Goal: Task Accomplishment & Management: Complete application form

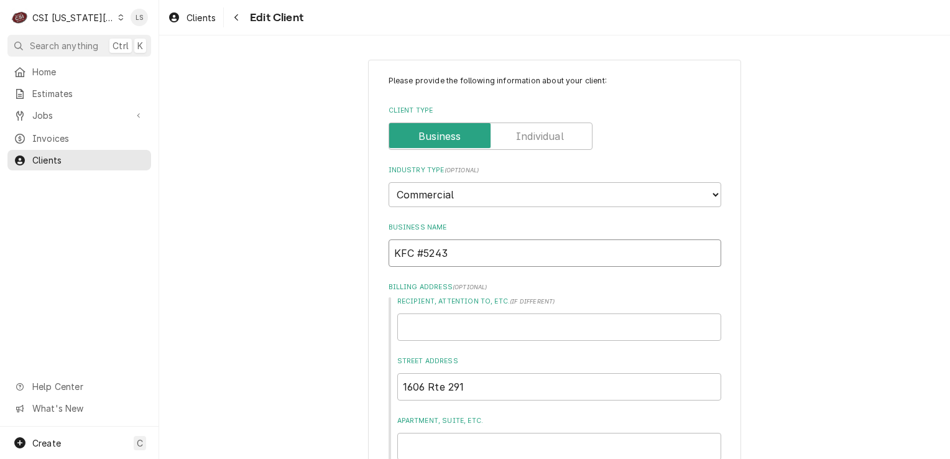
drag, startPoint x: 464, startPoint y: 250, endPoint x: 368, endPoint y: 250, distance: 96.3
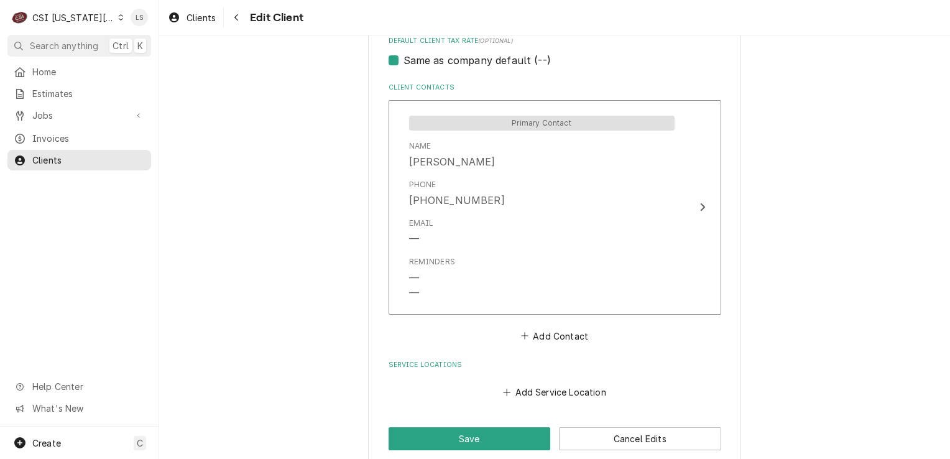
scroll to position [859, 0]
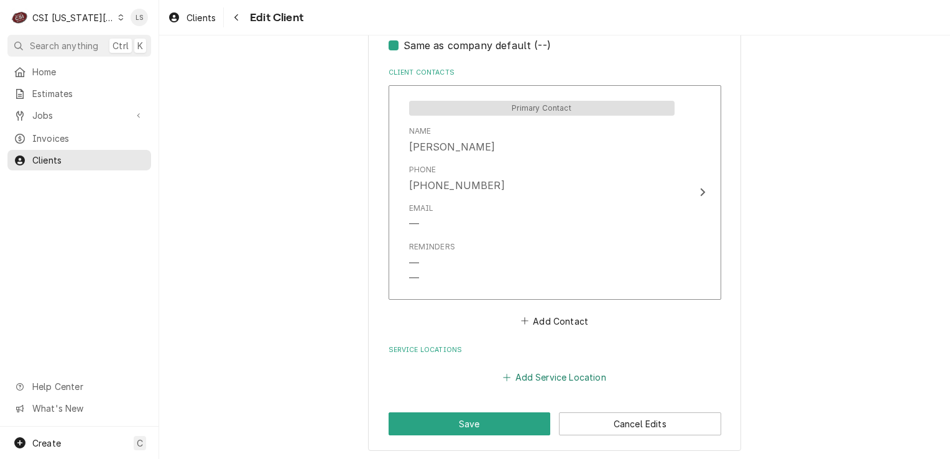
click at [529, 382] on button "Add Service Location" at bounding box center [554, 377] width 107 height 17
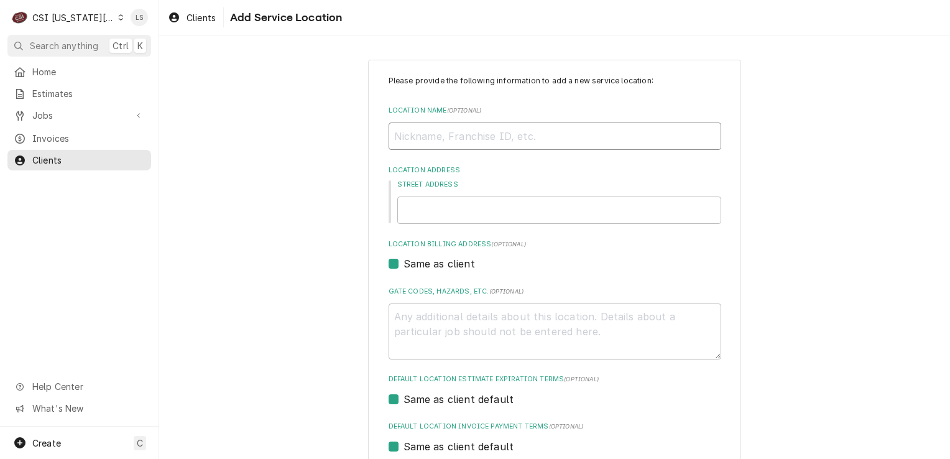
paste input "KFC #5243"
type textarea "x"
type input "KFC #5243"
type input "1606 Rte 291"
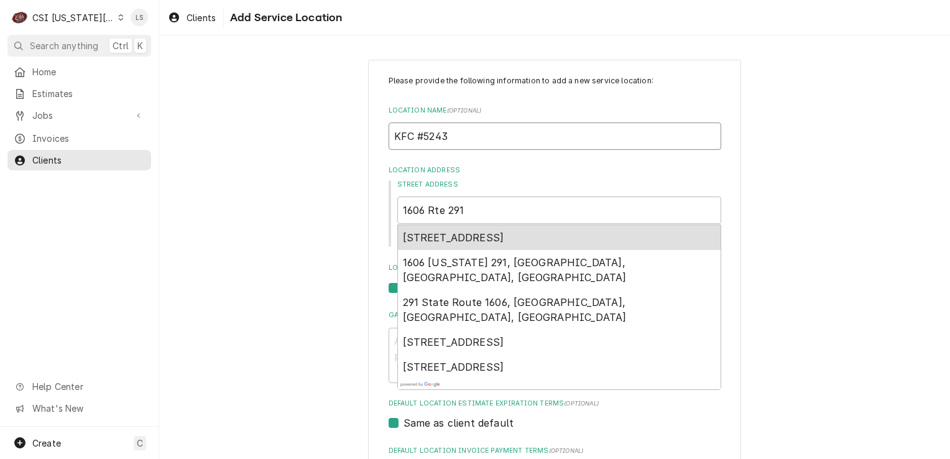
click at [497, 239] on span "1606 Rte 291, Harrisonville, MO, USA" at bounding box center [453, 237] width 101 height 12
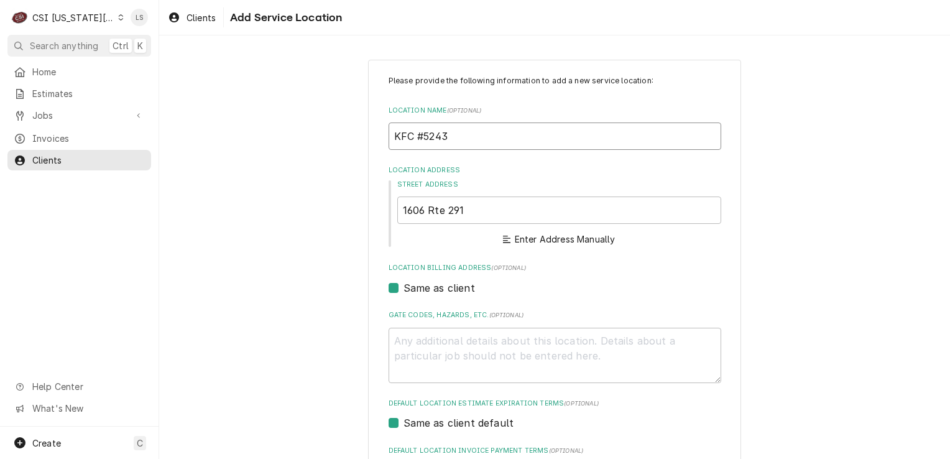
type textarea "x"
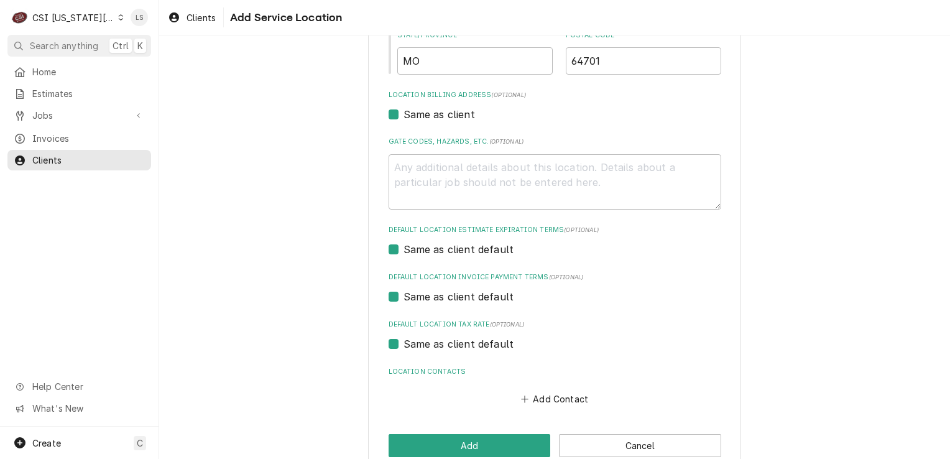
scroll to position [352, 0]
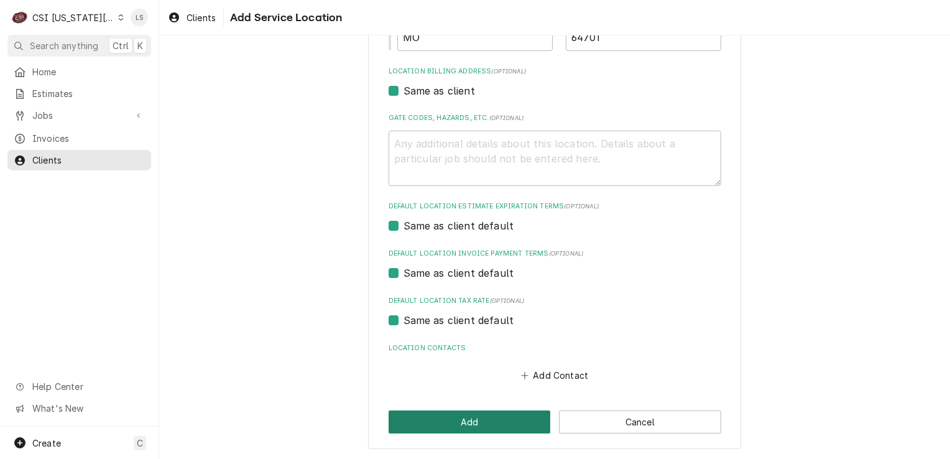
type input "KFC #5243"
click at [470, 419] on button "Add" at bounding box center [469, 421] width 162 height 23
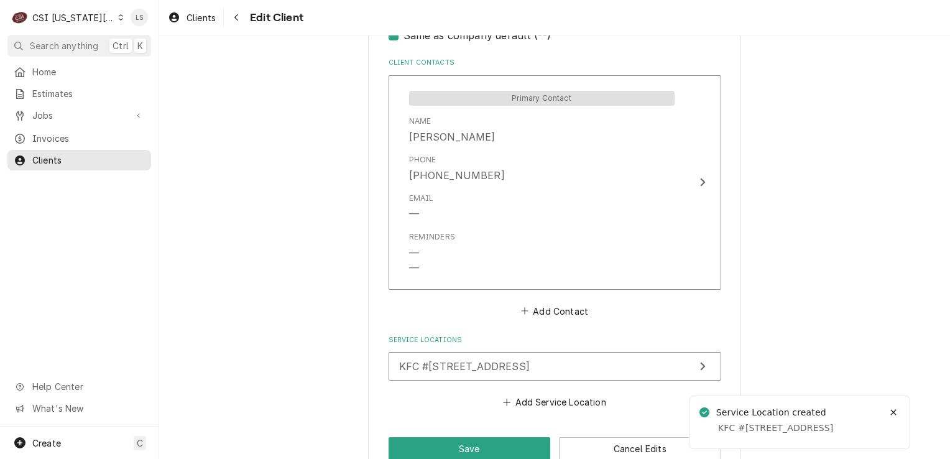
scroll to position [894, 0]
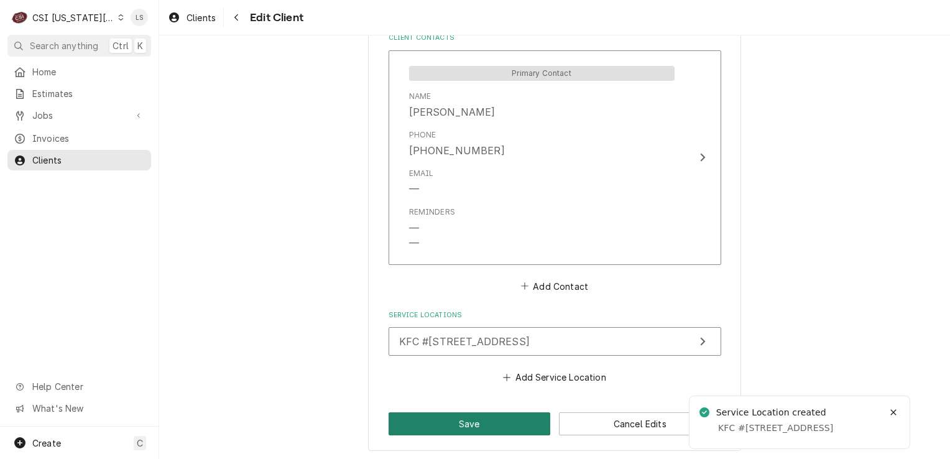
click at [447, 426] on button "Save" at bounding box center [469, 423] width 162 height 23
type textarea "x"
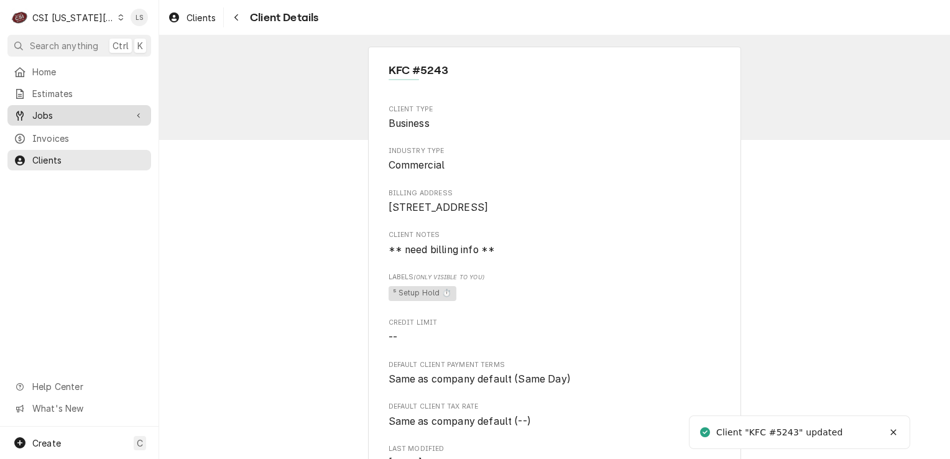
click at [63, 110] on span "Jobs" at bounding box center [79, 115] width 94 height 13
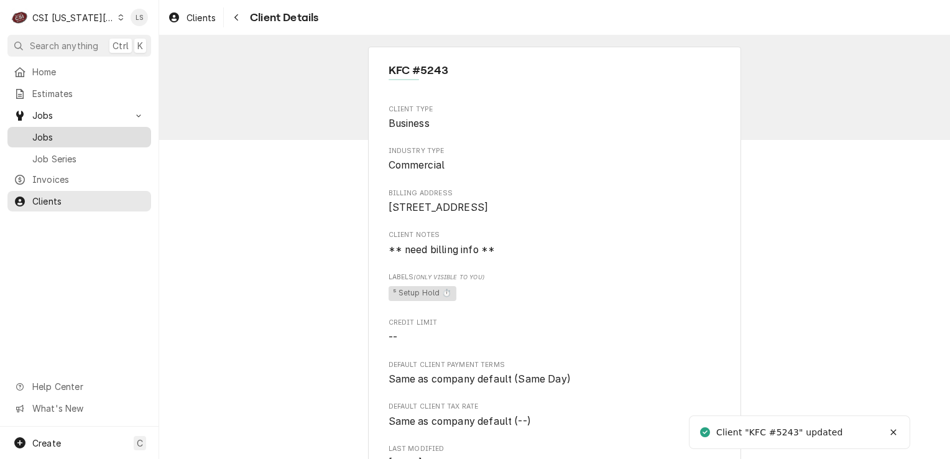
click at [58, 131] on span "Jobs" at bounding box center [88, 137] width 112 height 13
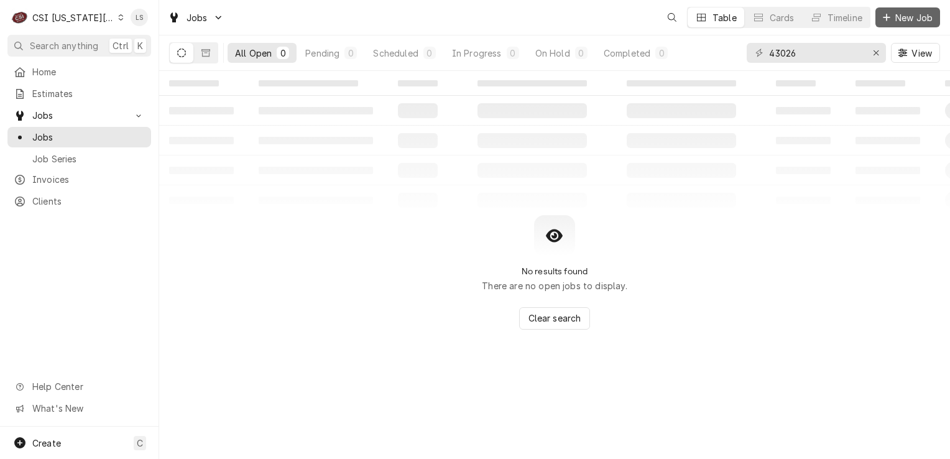
click at [893, 19] on span "New Job" at bounding box center [913, 17] width 42 height 13
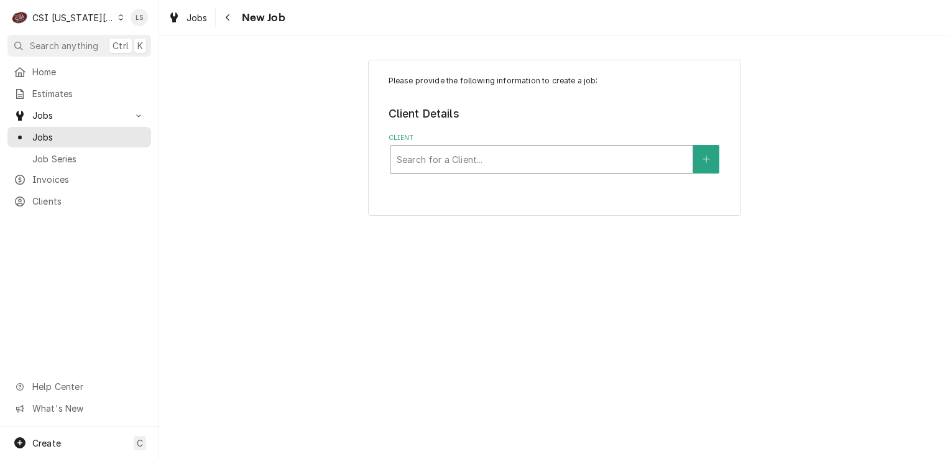
click at [462, 162] on div "Client" at bounding box center [542, 159] width 290 height 22
type input "scrip"
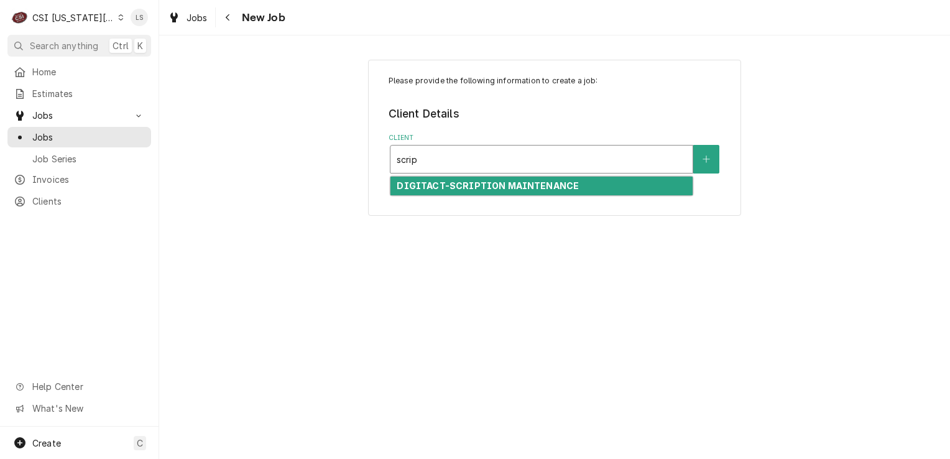
click at [465, 180] on strong "DIGITACT-SCRIPTION MAINTENANCE" at bounding box center [488, 185] width 182 height 11
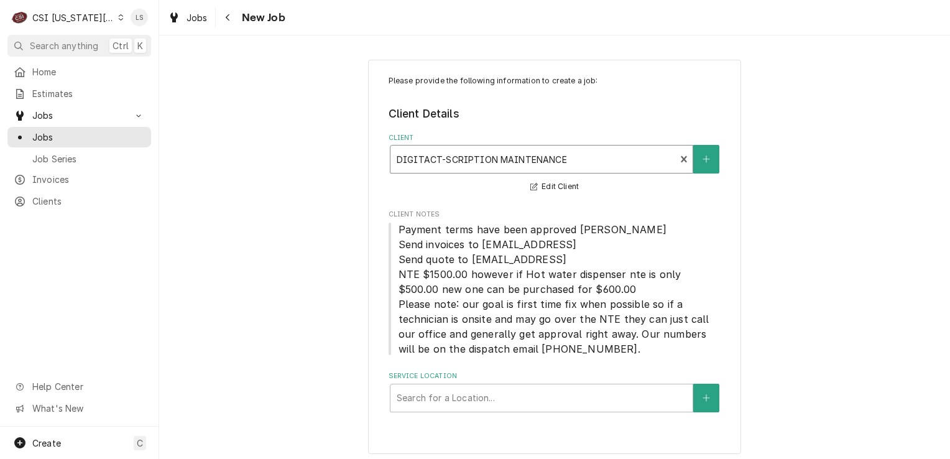
scroll to position [5, 0]
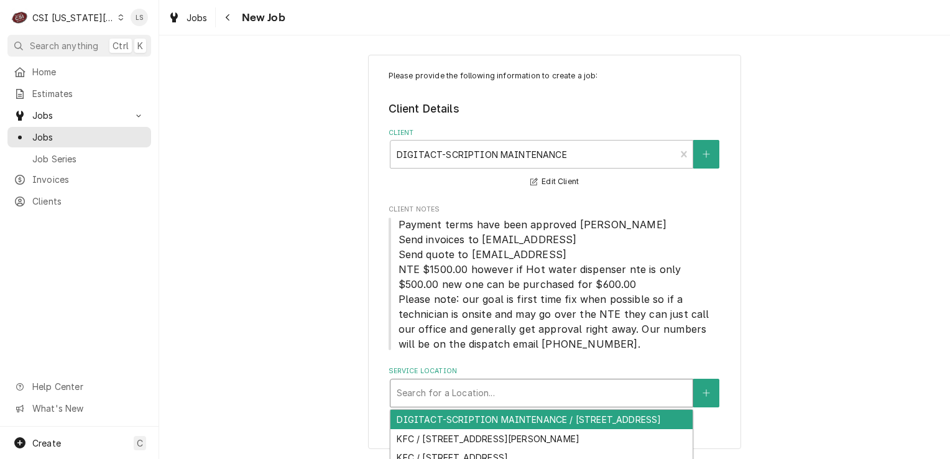
click at [500, 397] on div "Service Location" at bounding box center [542, 393] width 290 height 22
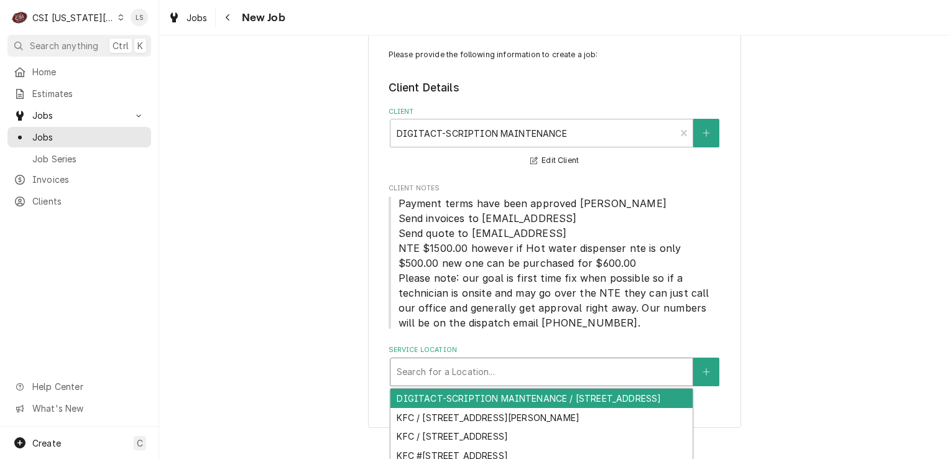
scroll to position [45, 0]
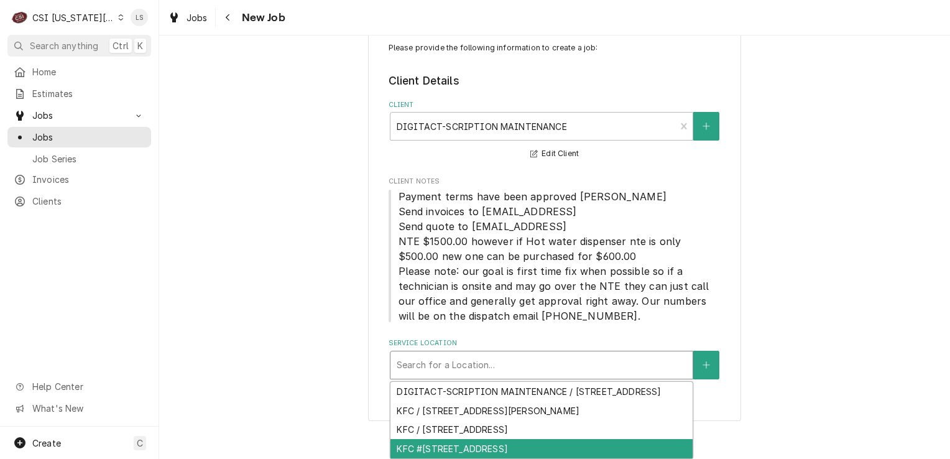
click at [458, 445] on div "KFC #5243 / 1606 Rte 291, Harrisonville, MO 64701" at bounding box center [541, 448] width 302 height 19
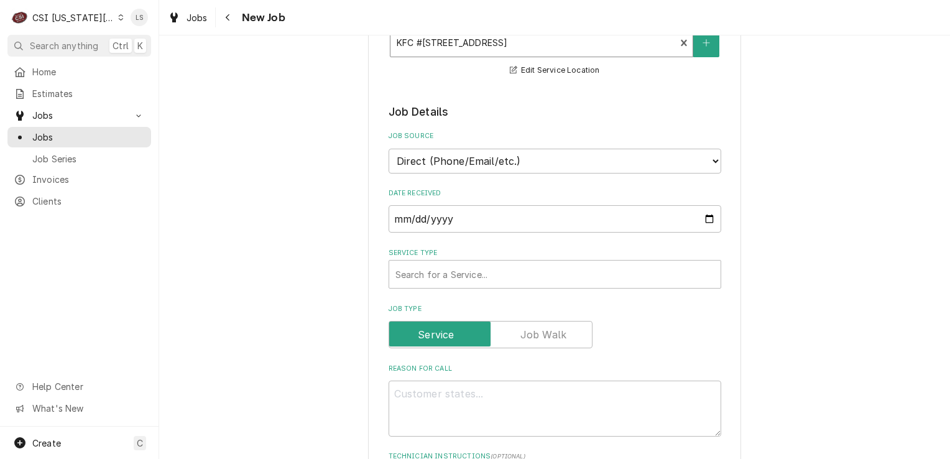
scroll to position [355, 0]
drag, startPoint x: 416, startPoint y: 160, endPoint x: 415, endPoint y: 172, distance: 12.0
click at [416, 160] on select "Direct (Phone/Email/etc.) Service Channel Corrigo Ecotrak Other" at bounding box center [554, 160] width 332 height 25
select select "100"
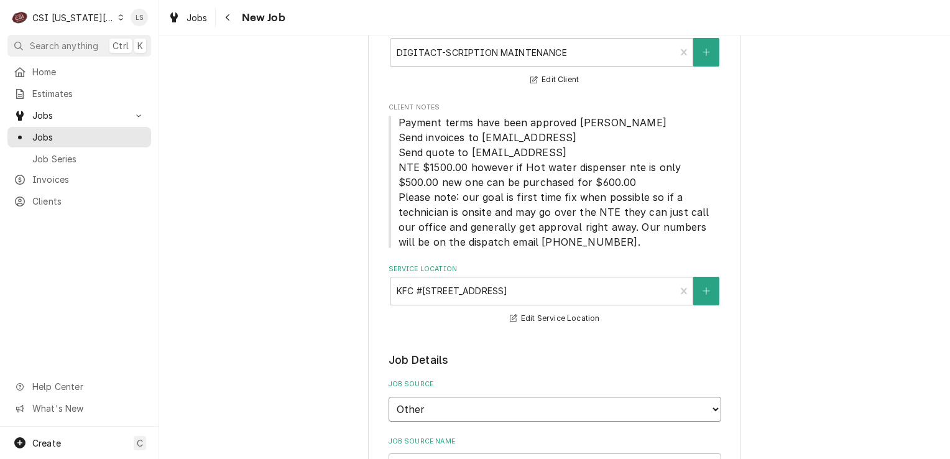
scroll to position [293, 0]
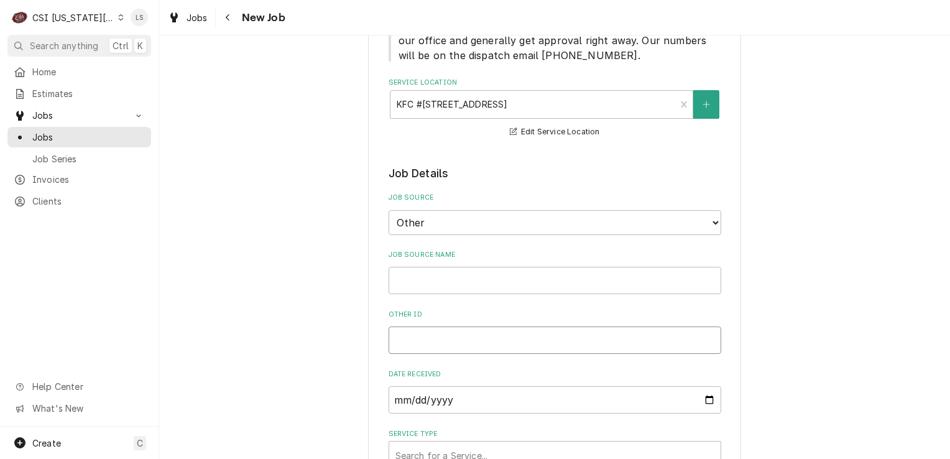
paste input "SC-J-266903"
type textarea "x"
type input "SC-J-266903"
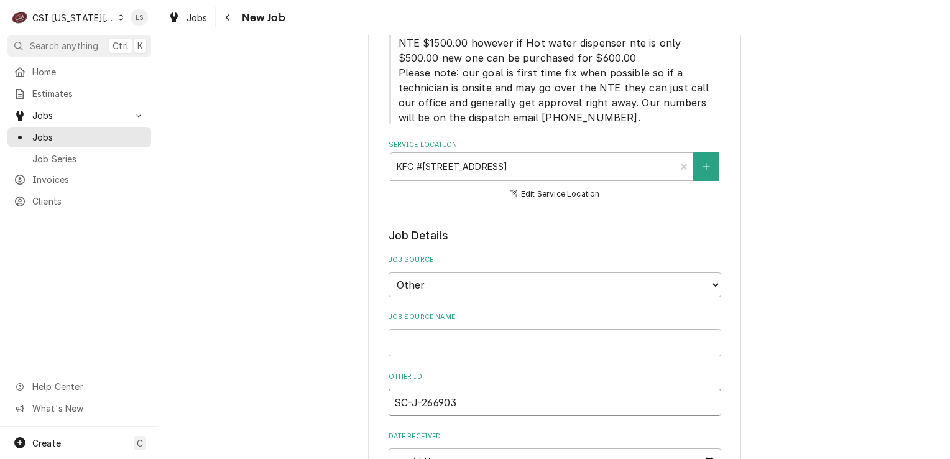
type textarea "x"
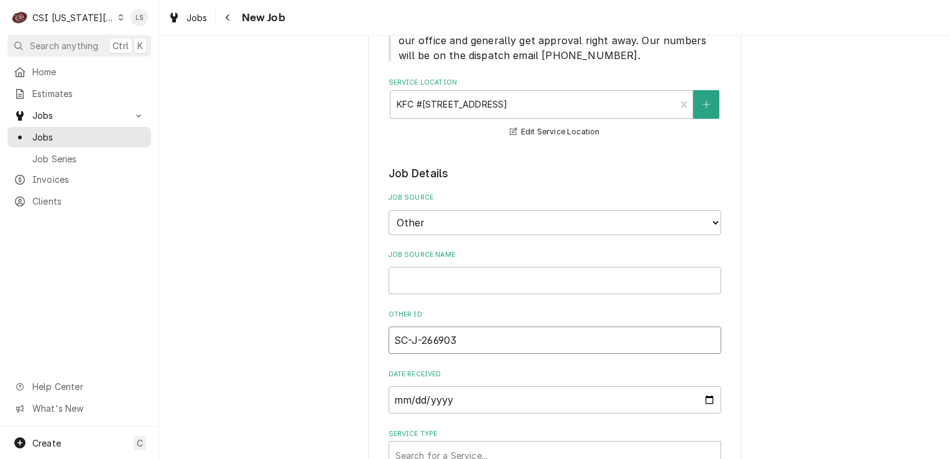
type input "SC-J-266903"
click at [433, 283] on input "Job Source Name" at bounding box center [554, 280] width 332 height 27
type textarea "x"
type input "S"
type textarea "x"
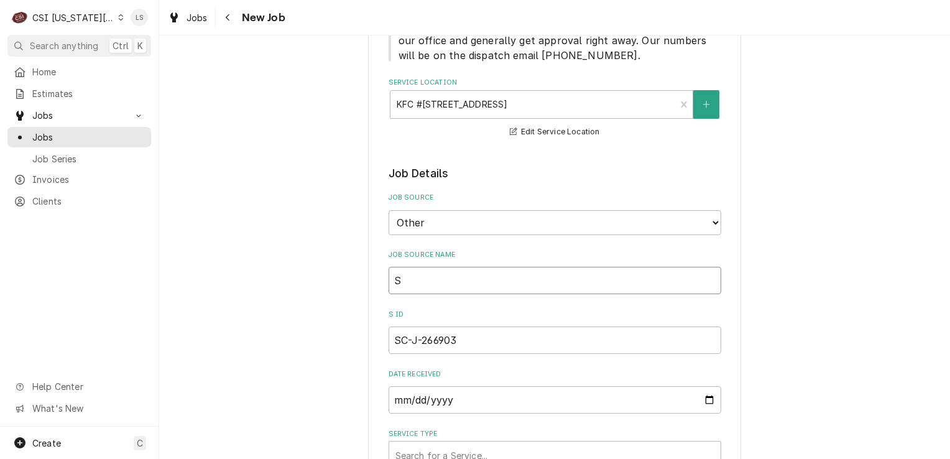
type input "Sc"
type textarea "x"
type input "Scr"
type textarea "x"
type input "Scri"
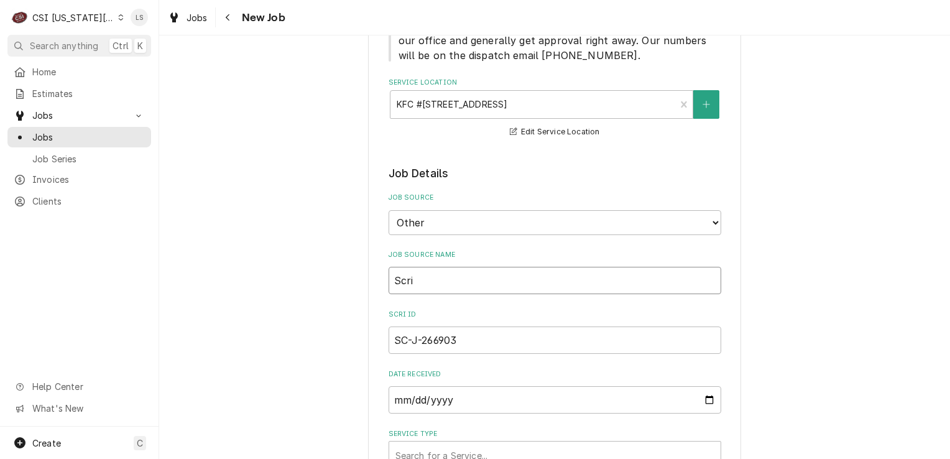
type textarea "x"
type input "Scrip"
type textarea "x"
type input "Script"
type textarea "x"
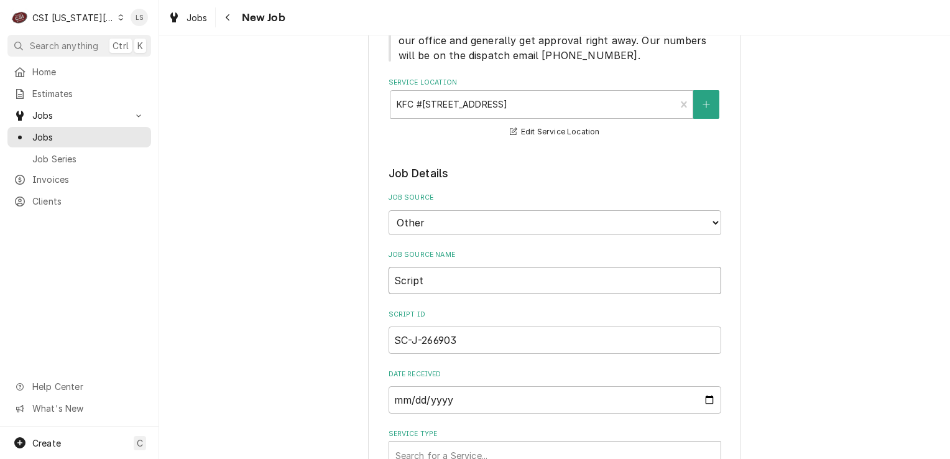
type input "Scripto"
type textarea "x"
type input "Scripton"
type textarea "x"
type input "Scripton"
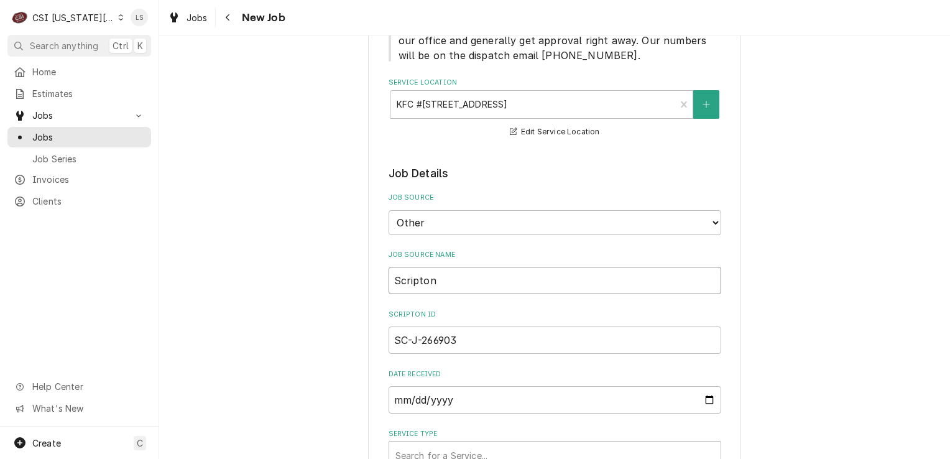
type textarea "x"
type input "Scripton P"
type textarea "x"
type input "Scripton PO"
type textarea "x"
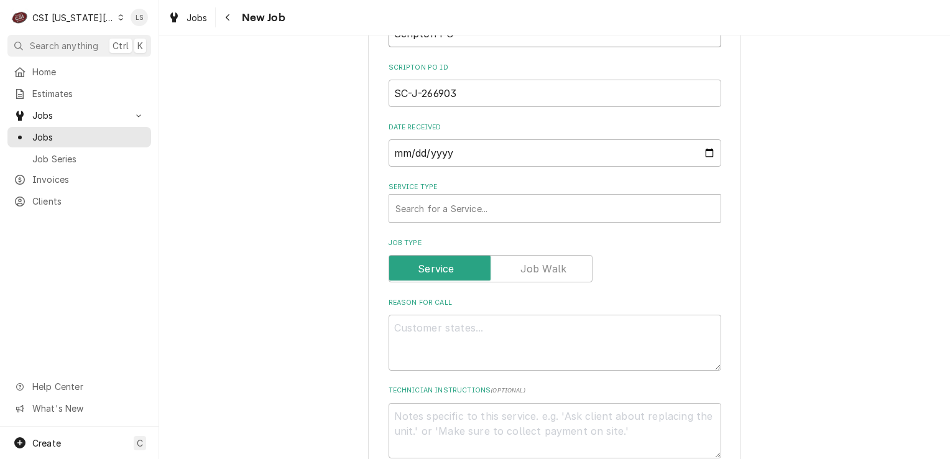
scroll to position [542, 0]
type input "Scripton PO"
click at [396, 213] on div "Service Type" at bounding box center [554, 206] width 319 height 22
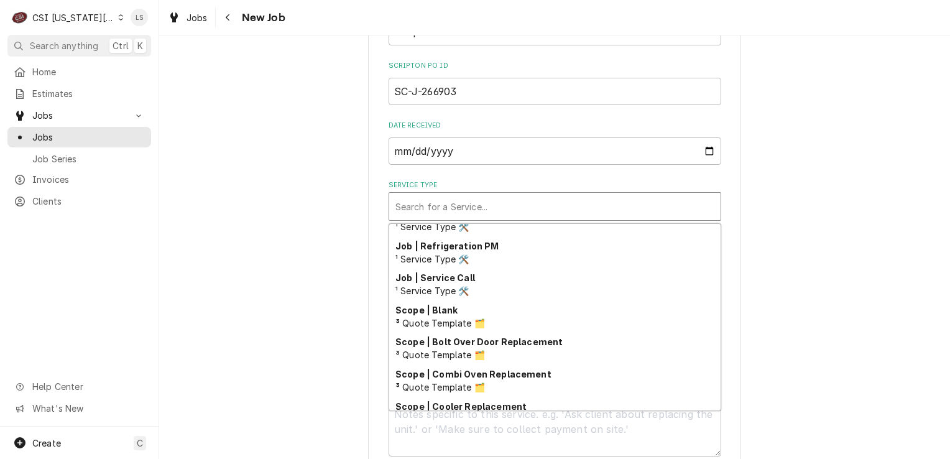
scroll to position [766, 0]
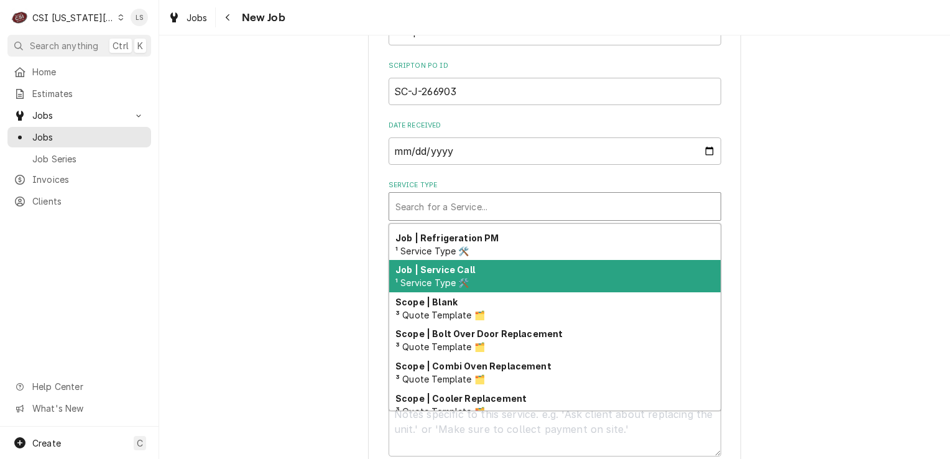
click at [423, 281] on span "¹ Service Type 🛠️" at bounding box center [432, 282] width 74 height 11
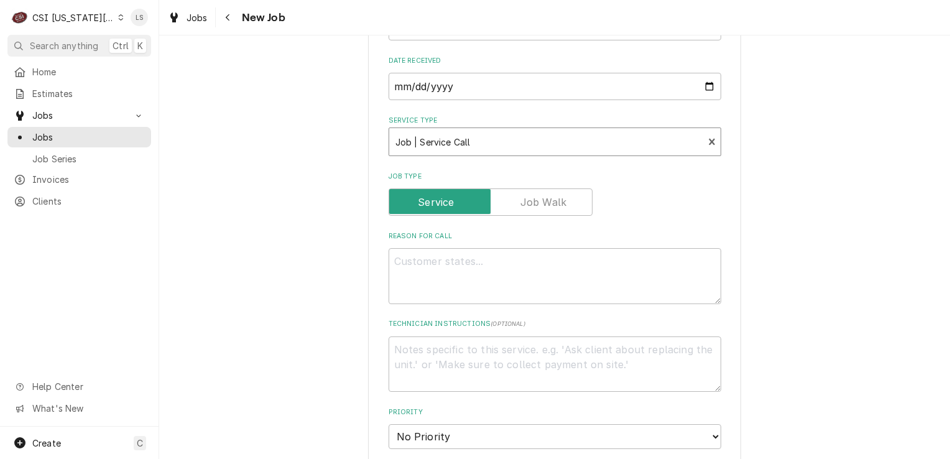
scroll to position [666, 0]
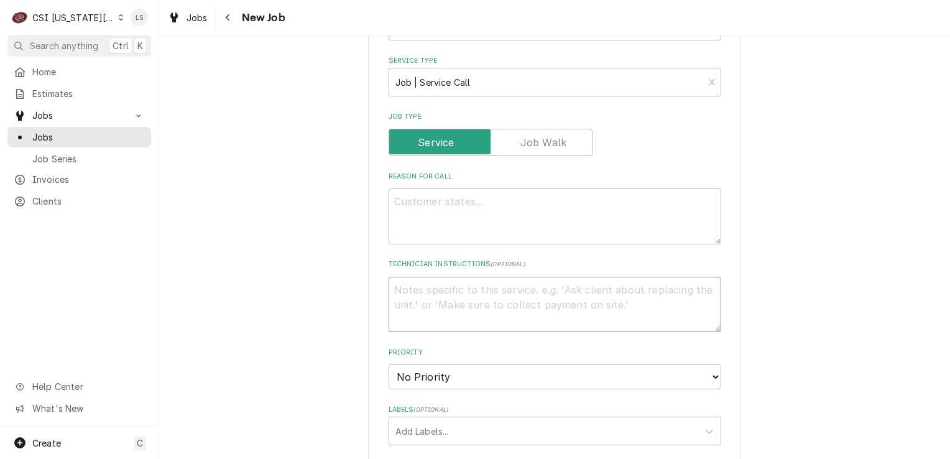
paste textarea "This is an urgent request, this customer is escalated"
type textarea "x"
type textarea "This is an urgent request, this customer is escalated"
type textarea "x"
type textarea "This is an urgent request, this customer is escalated"
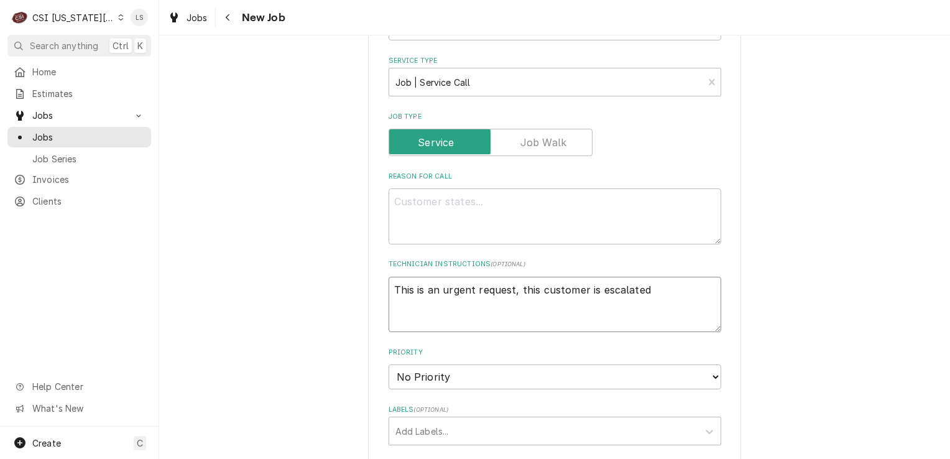
type textarea "x"
type textarea "This is an urgent request, this customer is escalated."
type textarea "x"
type textarea "This is an urgent request, this customer is escalated."
paste textarea "Can we please have someone out to this site ASAP in order to mend the customer …"
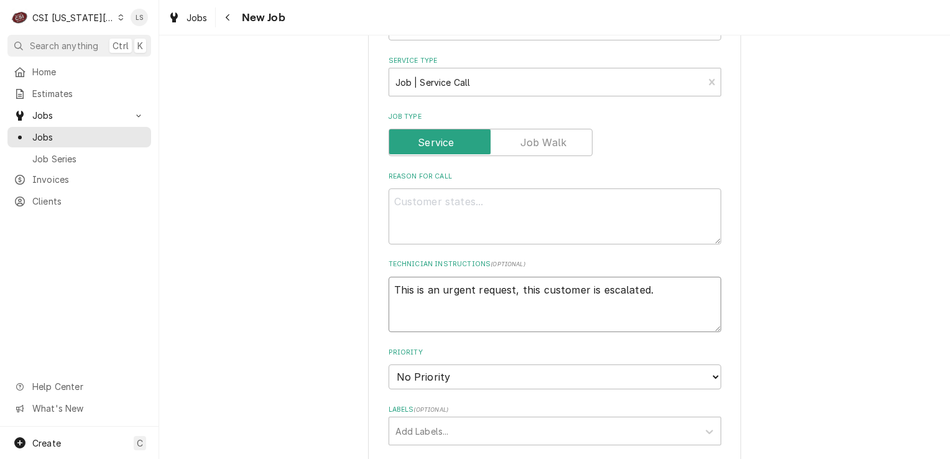
type textarea "x"
type textarea "This is an urgent request, this customer is escalated. Can we please have someo…"
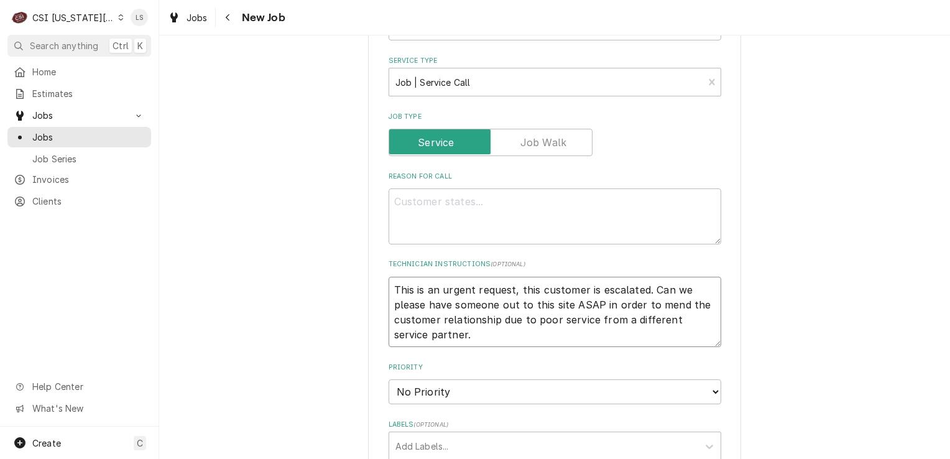
type textarea "x"
type textarea "This is an urgent request, this customer is escalated. Can we please have someo…"
type textarea "x"
type textarea "This is an urgent request, this customer is escalated. Can we please have someo…"
type textarea "x"
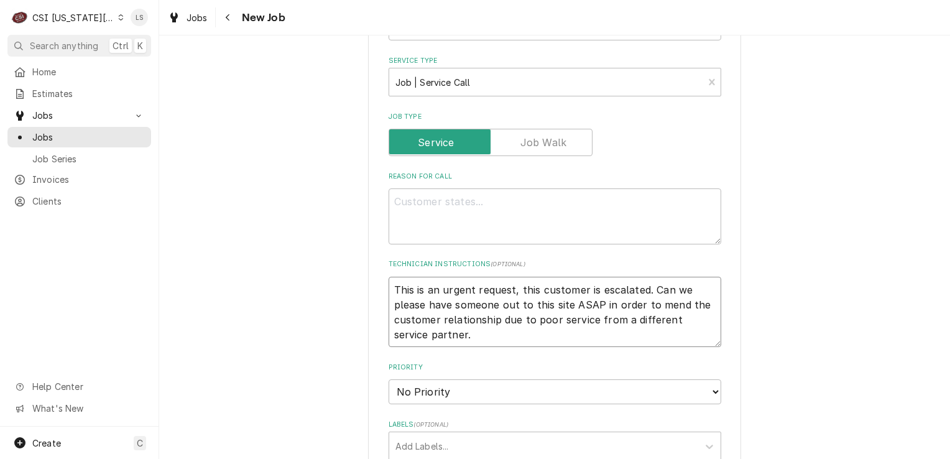
type textarea "This is an urgent request, this customer is escalated. Can we please have someo…"
type textarea "x"
type textarea "This is an urgent request, this customer is escalated. Can we please have someo…"
paste textarea "The Walk-in Cooler's temperature is 16 degrees at the time of the request. Heav…"
type textarea "x"
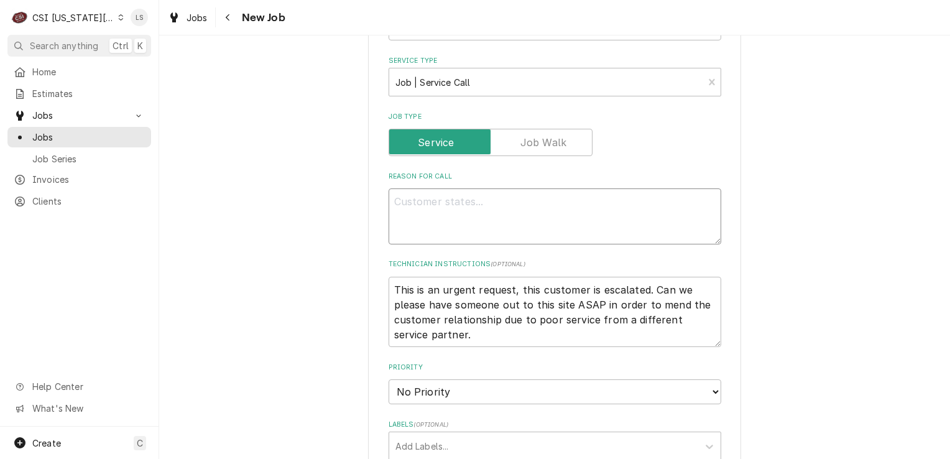
type textarea "The Walk-in Cooler's temperature is 16 degrees at the time of the request. Heav…"
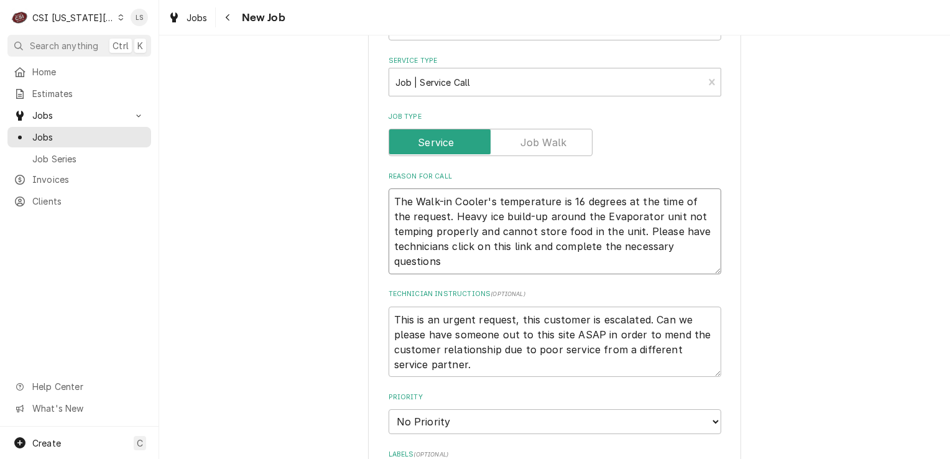
type textarea "x"
type textarea "The Walk-in Cooler's temperature is 16 degrees at the time of the request. Heav…"
type textarea "x"
type textarea "The Walk-in Cooler's temperature is 16 degrees at the time of the request. Heav…"
type textarea "x"
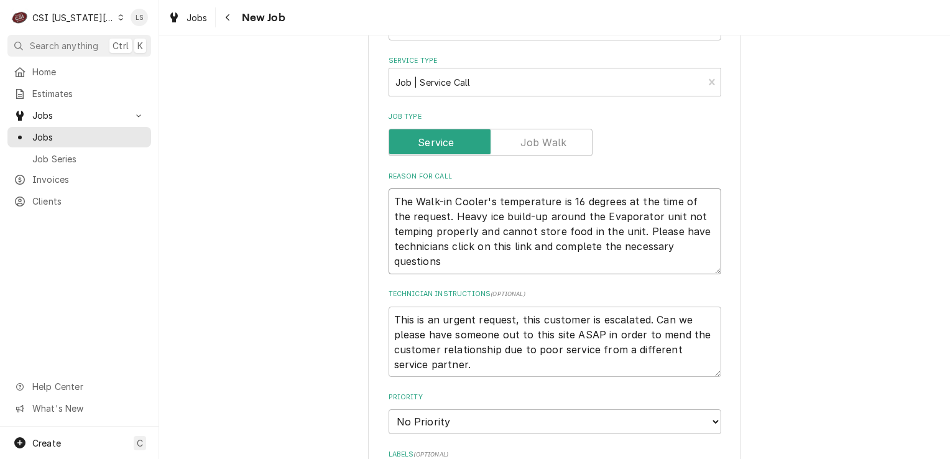
type textarea "The Walk-in Cooler's temperature is 16 degrees at the time of the request. Heav…"
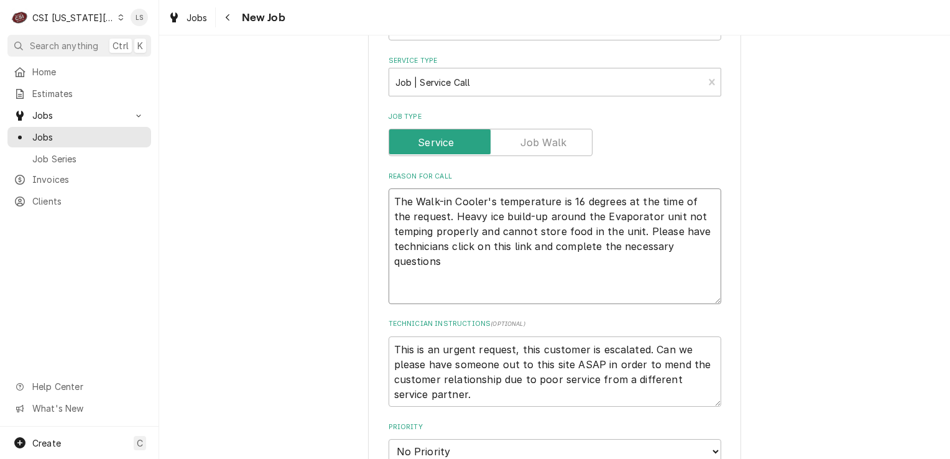
paste textarea "*Should any questions or concerns arise on site, please have technicians call 1…"
type textarea "x"
type textarea "The Walk-in Cooler's temperature is 16 degrees at the time of the request. Heav…"
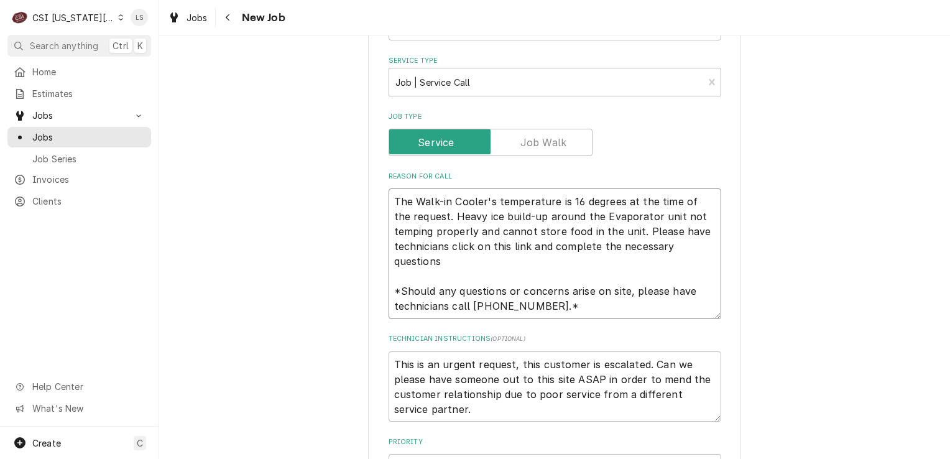
type textarea "x"
type textarea "The Walk-in Cooler's temperature is 16 degrees at the time of the request. Heav…"
click at [392, 359] on textarea "This is an urgent request, this customer is escalated. Can we please have someo…" at bounding box center [554, 386] width 332 height 71
type textarea "x"
type textarea "This is an urgent request, this customer is escalated. Can we please have someo…"
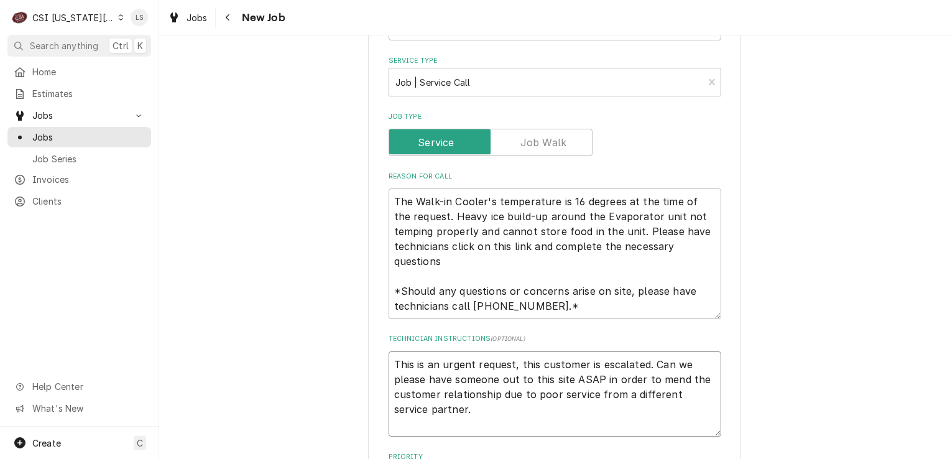
type textarea "x"
type textarea "This is an urgent request, this customer is escalated. Can we please have someo…"
click at [392, 359] on textarea "This is an urgent request, this customer is escalated. Can we please have someo…" at bounding box center [554, 401] width 332 height 101
type textarea "x"
type textarea "H This is an urgent request, this customer is escalated. Can we please have som…"
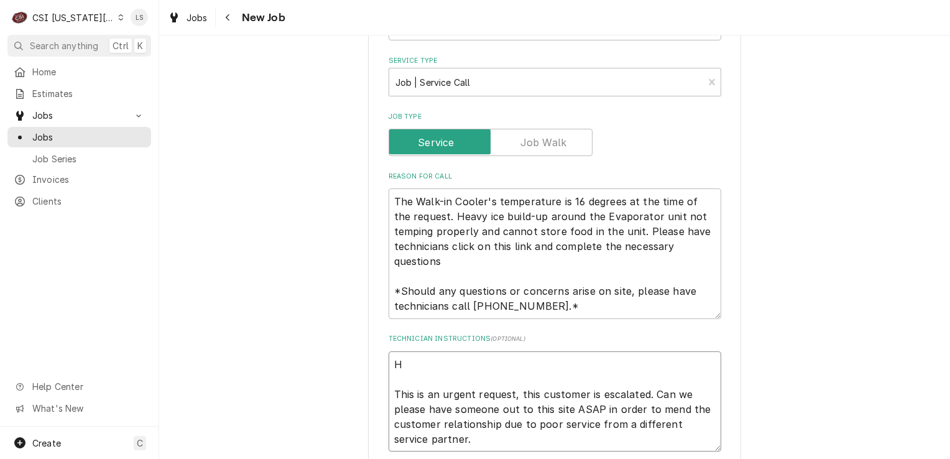
type textarea "x"
type textarea "HO This is an urgent request, this customer is escalated. Can we please have so…"
type textarea "x"
type textarea "HOL This is an urgent request, this customer is escalated. Can we please have s…"
type textarea "x"
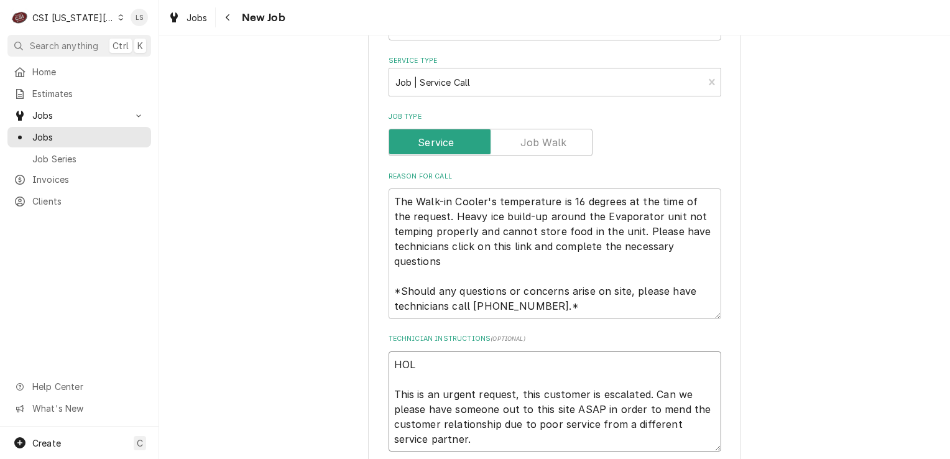
type textarea "HOLD This is an urgent request, this customer is escalated. Can we please have …"
type textarea "x"
type textarea "HOLD This is an urgent request, this customer is escalated. Can we please have …"
type textarea "x"
type textarea "HOLD - This is an urgent request, this customer is escalated. Can we please hav…"
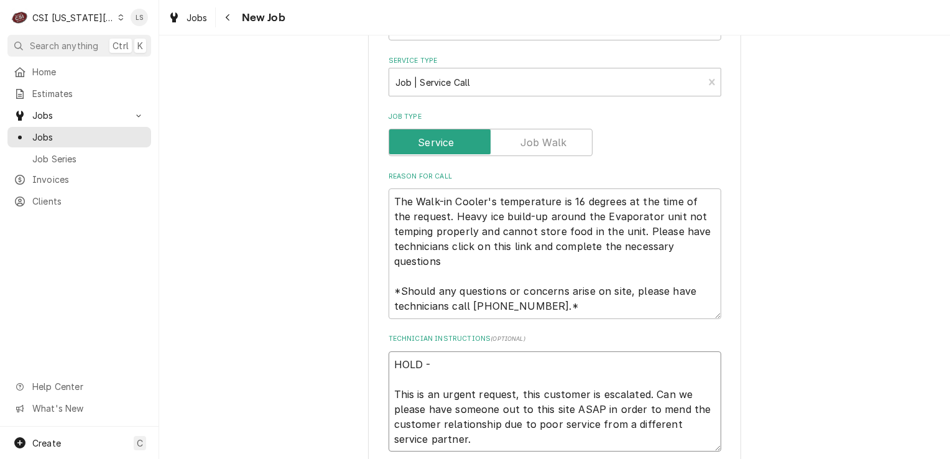
type textarea "x"
type textarea "HOLD - This is an urgent request, this customer is escalated. Can we please hav…"
type textarea "x"
type textarea "HOLD - n This is an urgent request, this customer is escalated. Can we please h…"
type textarea "x"
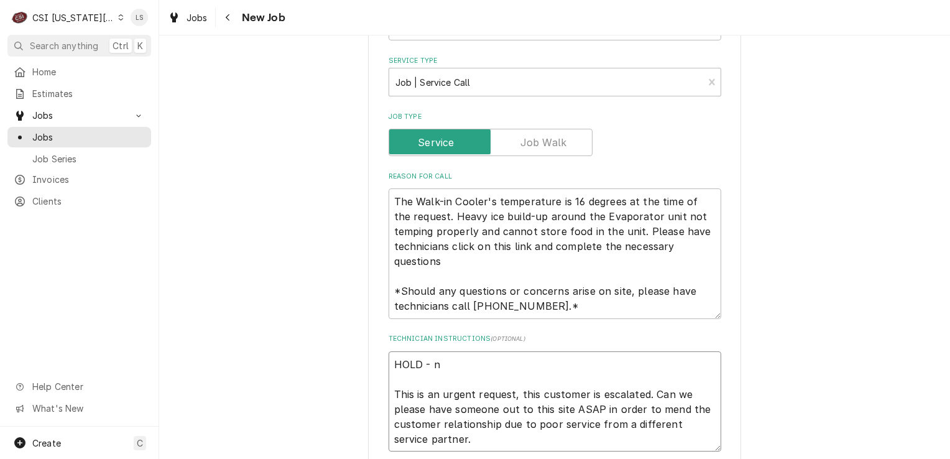
type textarea "HOLD - ne This is an urgent request, this customer is escalated. Can we please …"
type textarea "x"
type textarea "HOLD - nee This is an urgent request, this customer is escalated. Can we please…"
type textarea "x"
type textarea "HOLD - need This is an urgent request, this customer is escalated. Can we pleas…"
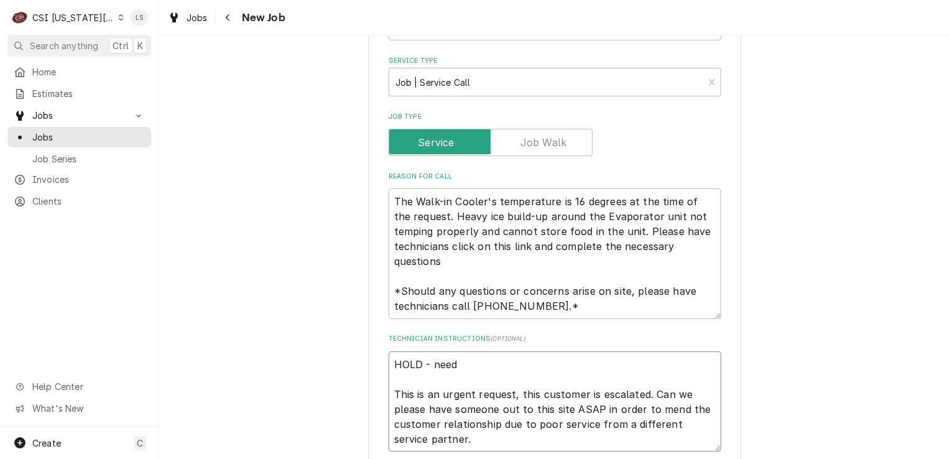
type textarea "x"
type textarea "HOLD - need This is an urgent request, this customer is escalated. Can we pleas…"
type textarea "x"
type textarea "HOLD - need b This is an urgent request, this customer is escalated. Can we ple…"
type textarea "x"
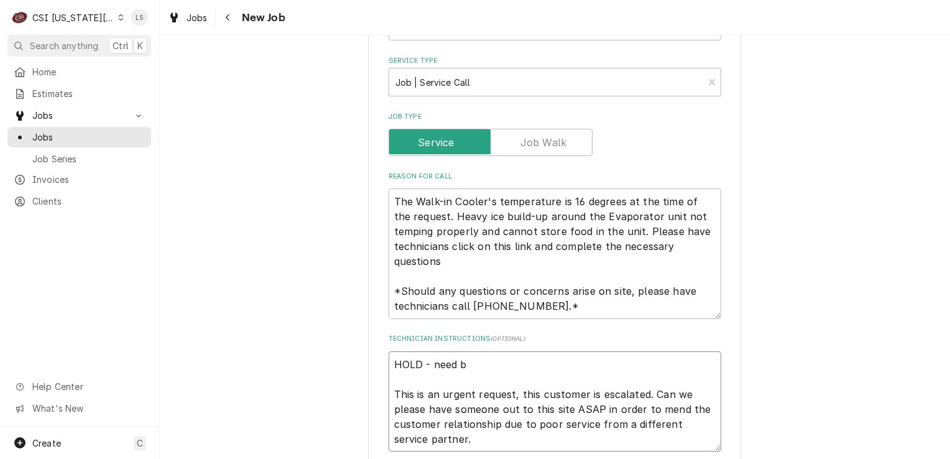
type textarea "HOLD - need bi This is an urgent request, this customer is escalated. Can we pl…"
type textarea "x"
type textarea "HOLD - need bil This is an urgent request, this customer is escalated. Can we p…"
type textarea "x"
type textarea "HOLD - need bill This is an urgent request, this customer is escalated. Can we …"
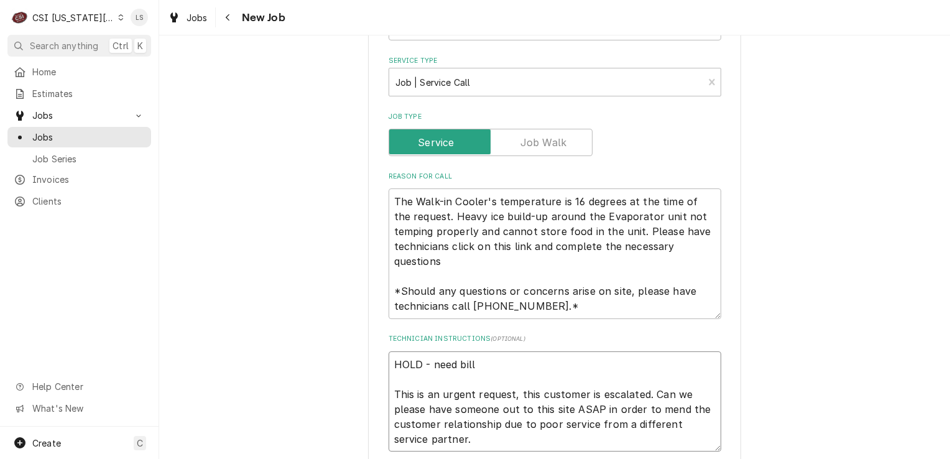
type textarea "x"
type textarea "HOLD - need billi This is an urgent request, this customer is escalated. Can we…"
type textarea "x"
type textarea "HOLD - need billin This is an urgent request, this customer is escalated. Can w…"
type textarea "x"
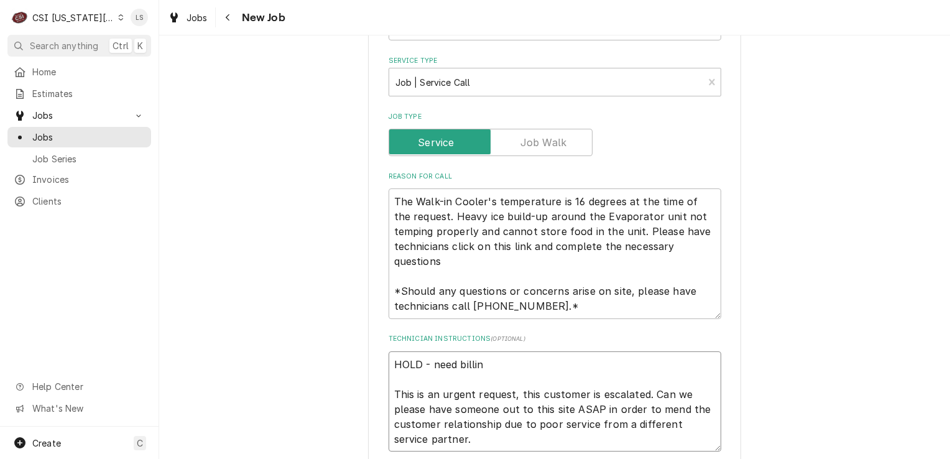
type textarea "HOLD - need billing This is an urgent request, this customer is escalated. Can …"
type textarea "x"
type textarea "HOLD - need billing This is an urgent request, this customer is escalated. Can …"
type textarea "x"
type textarea "HOLD - need billing in This is an urgent request, this customer is escalated. C…"
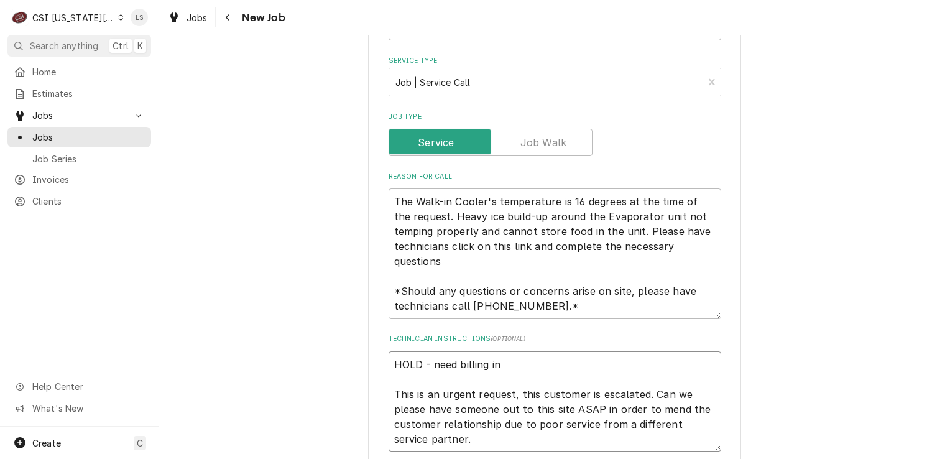
type textarea "x"
type textarea "HOLD - need billing inf This is an urgent request, this customer is escalated. …"
type textarea "x"
type textarea "HOLD - need billing info This is an urgent request, this customer is escalated.…"
type textarea "x"
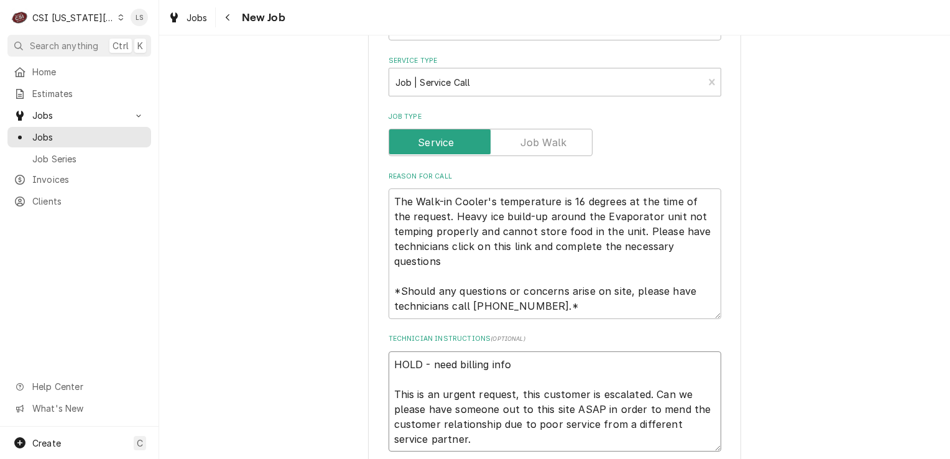
type textarea "HOLD - need billing info This is an urgent request, this customer is escalated.…"
type textarea "x"
type textarea "HOLD - need billing info o This is an urgent request, this customer is escalate…"
type textarea "x"
type textarea "HOLD - need billing info on This is an urgent request, this customer is escalat…"
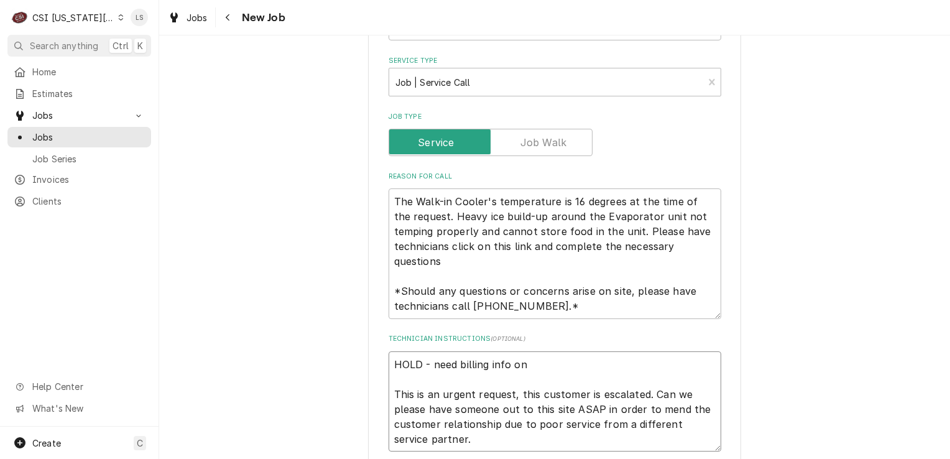
type textarea "x"
type textarea "HOLD - need billing info on c This is an urgent request, this customer is escal…"
type textarea "x"
type textarea "HOLD - need billing info on cu This is an urgent request, this customer is esca…"
type textarea "x"
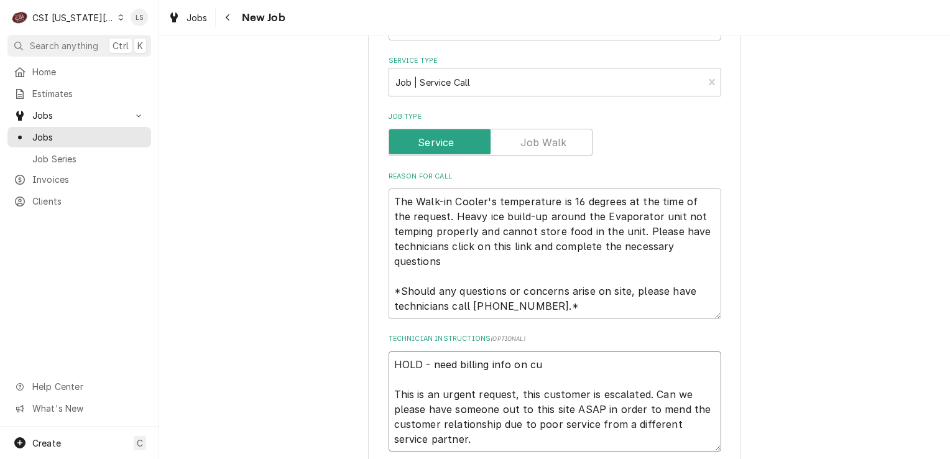
type textarea "HOLD - need billing info on cus This is an urgent request, this customer is esc…"
type textarea "x"
type textarea "HOLD - need billing info on cust This is an urgent request, this customer is es…"
type textarea "x"
type textarea "HOLD - need billing info on custo This is an urgent request, this customer is e…"
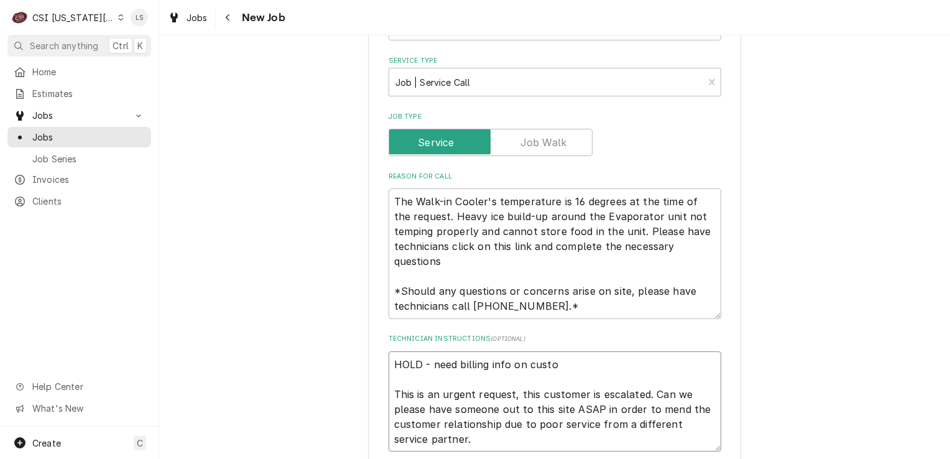
type textarea "x"
type textarea "HOLD - need billing info on custom This is an urgent request, this customer is …"
type textarea "x"
type textarea "HOLD - need billing info on custome This is an urgent request, this customer is…"
type textarea "x"
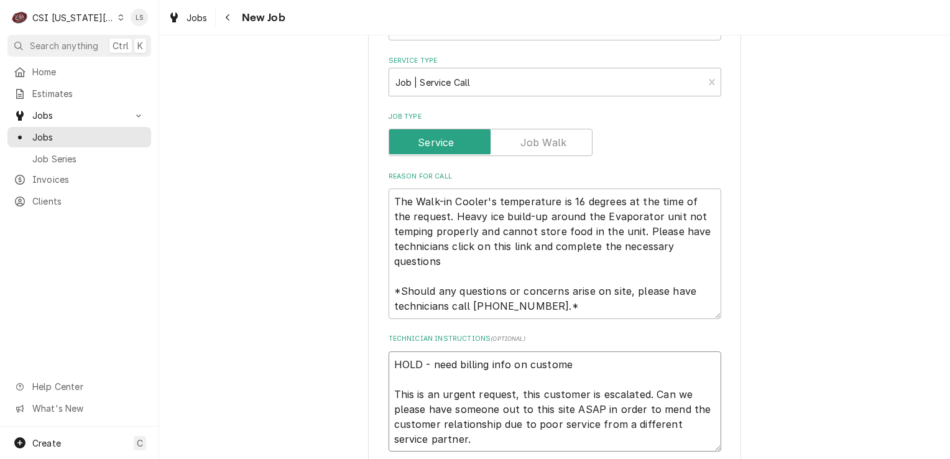
type textarea "HOLD - need billing info on customer This is an urgent request, this customer i…"
type textarea "x"
type textarea "HOLD - need billing info on customer' This is an urgent request, this customer …"
type textarea "x"
type textarea "HOLD - need billing info on customer's This is an urgent request, this customer…"
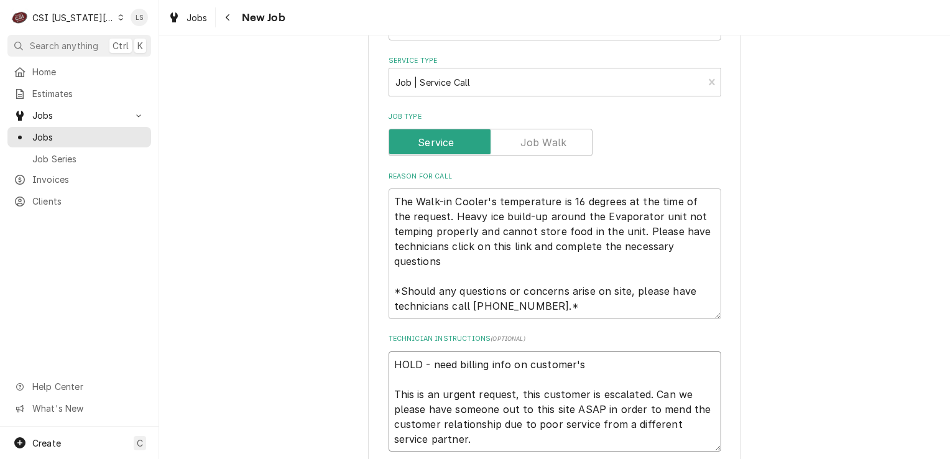
type textarea "x"
type textarea "HOLD - need billing info on customer's This is an urgent request, this customer…"
type textarea "x"
type textarea "HOLD - need billing info on customer's a This is an urgent request, this custom…"
type textarea "x"
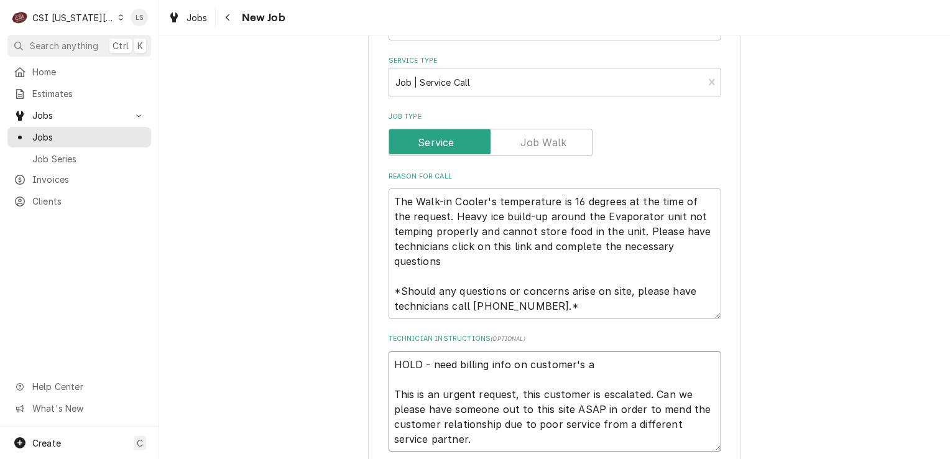
type textarea "HOLD - need billing info on customer's ac This is an urgent request, this custo…"
type textarea "x"
type textarea "HOLD - need billing info on customer's acc This is an urgent request, this cust…"
type textarea "x"
type textarea "HOLD - need billing info on customer's acco This is an urgent request, this cus…"
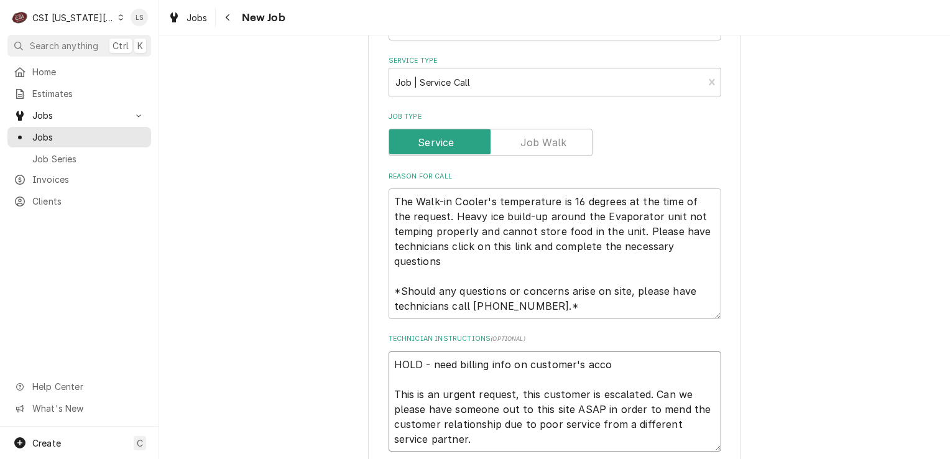
type textarea "x"
type textarea "HOLD - need billing info on customer's accou This is an urgent request, this cu…"
type textarea "x"
type textarea "HOLD - need billing info on customer's accoun This is an urgent request, this c…"
type textarea "x"
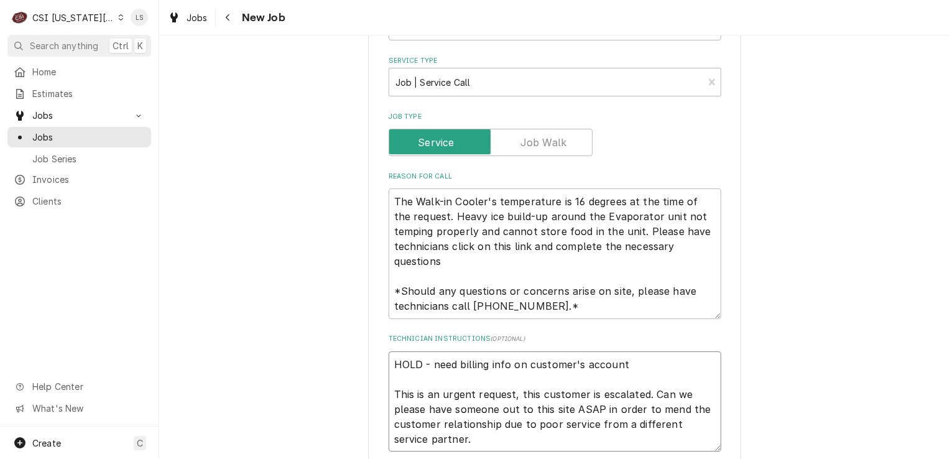
type textarea "HOLD - need billing info on customer's account This is an urgent request, this …"
type textarea "x"
type textarea "HOLD - need billing info on customer's account - This is an urgent request, thi…"
type textarea "x"
type textarea "HOLD - need billing info on customer's account - This is an urgent request, thi…"
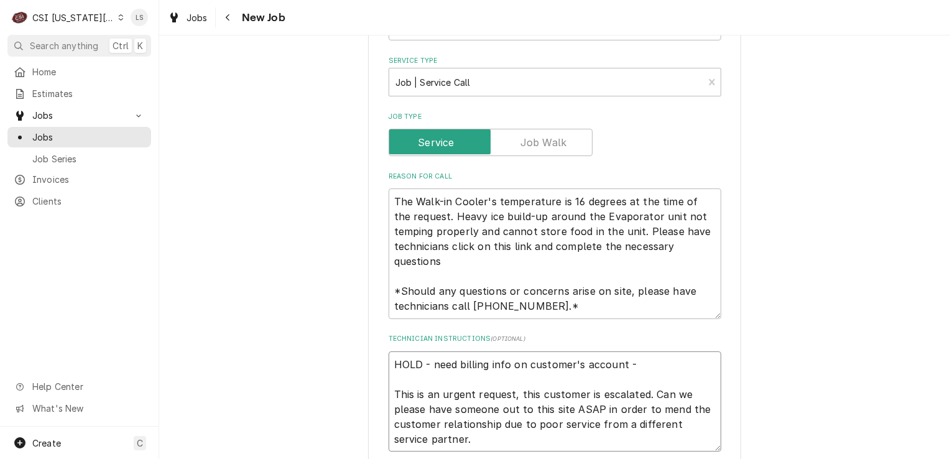
type textarea "x"
type textarea "HOLD - need billing info on customer's account - 10 This is an urgent request, …"
type textarea "x"
type textarea "HOLD - need billing info on customer's account - 10/ This is an urgent request,…"
type textarea "x"
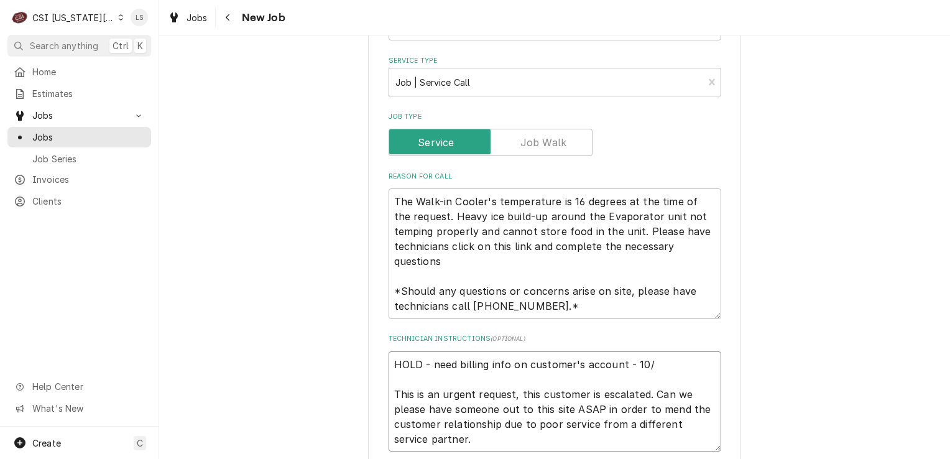
type textarea "HOLD - need billing info on customer's account - 10/1 This is an urgent request…"
type textarea "x"
type textarea "HOLD - need billing info on customer's account - 10/1 This is an urgent request…"
type textarea "x"
type textarea "HOLD - need billing info on customer's account - 10/1 - This is an urgent reque…"
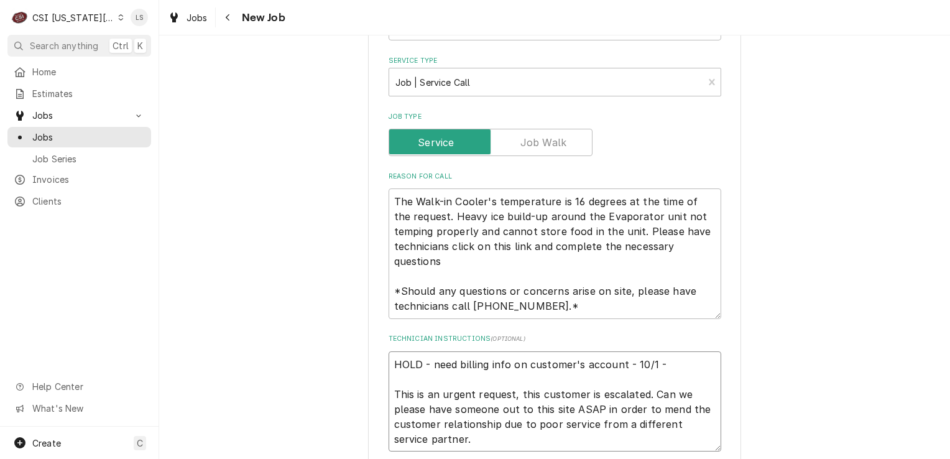
type textarea "x"
type textarea "HOLD - need billing info on customer's account - 10/1 - This is an urgent reque…"
type textarea "x"
type textarea "HOLD - need billing info on customer's account - 10/1 - L This is an urgent req…"
type textarea "x"
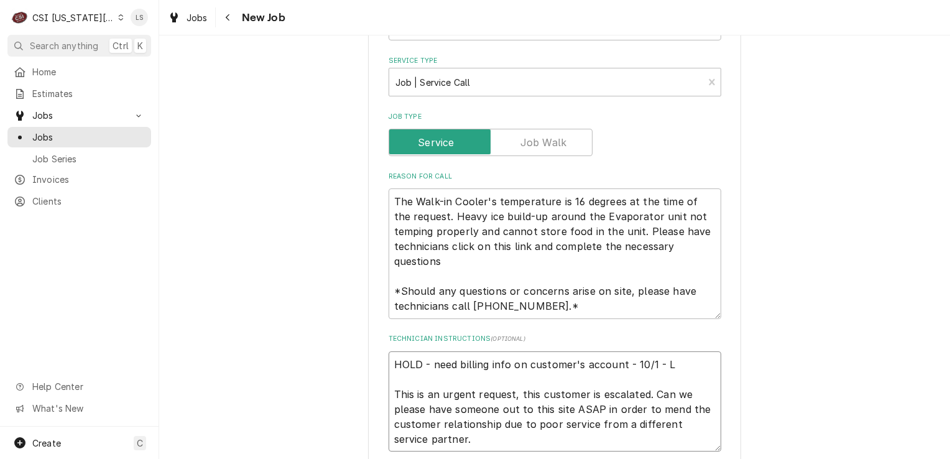
type textarea "HOLD - need billing info on customer's account - 10/1 - LS This is an urgent re…"
type textarea "x"
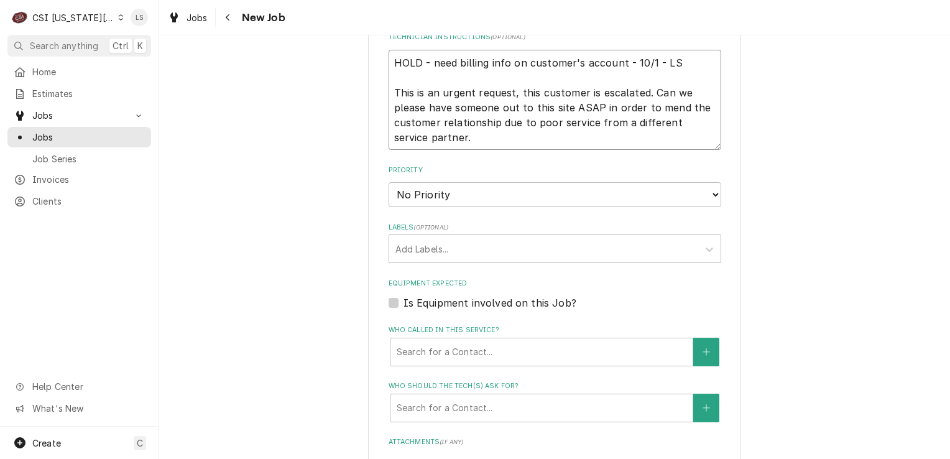
scroll to position [977, 0]
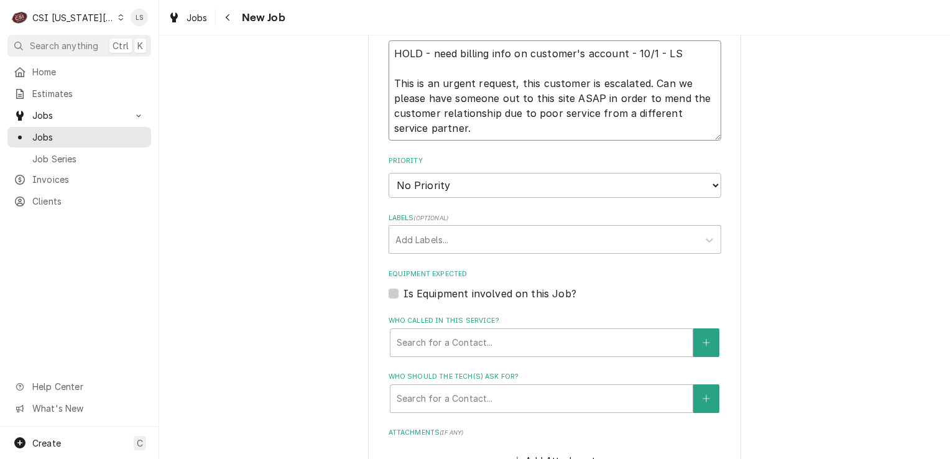
type textarea "HOLD - need billing info on customer's account - 10/1 - LS This is an urgent re…"
click at [430, 185] on select "No Priority Urgent High Medium Low" at bounding box center [554, 185] width 332 height 25
select select "1"
click at [388, 173] on select "No Priority Urgent High Medium Low" at bounding box center [554, 185] width 332 height 25
click at [414, 237] on div "Labels" at bounding box center [543, 239] width 296 height 22
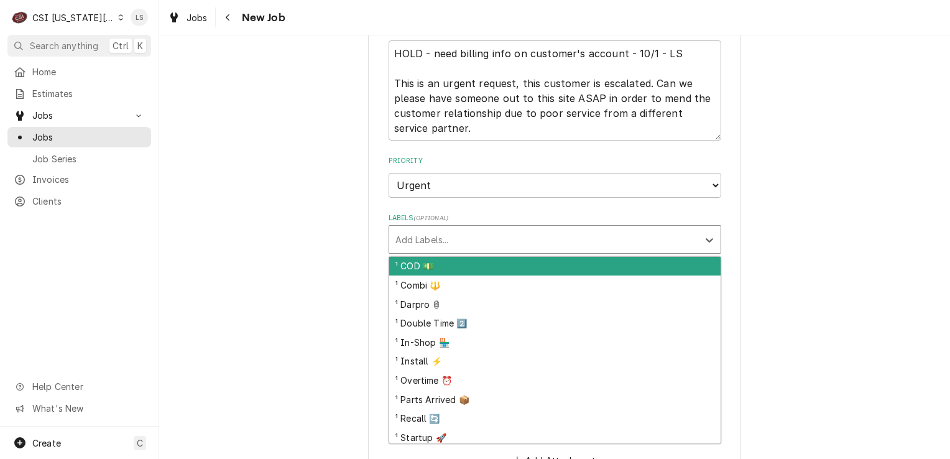
type textarea "x"
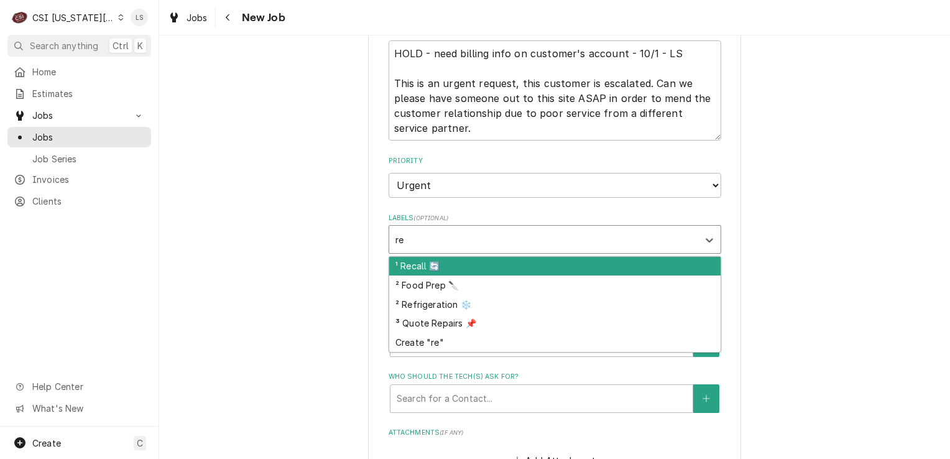
type input "ref"
type textarea "x"
type input "war"
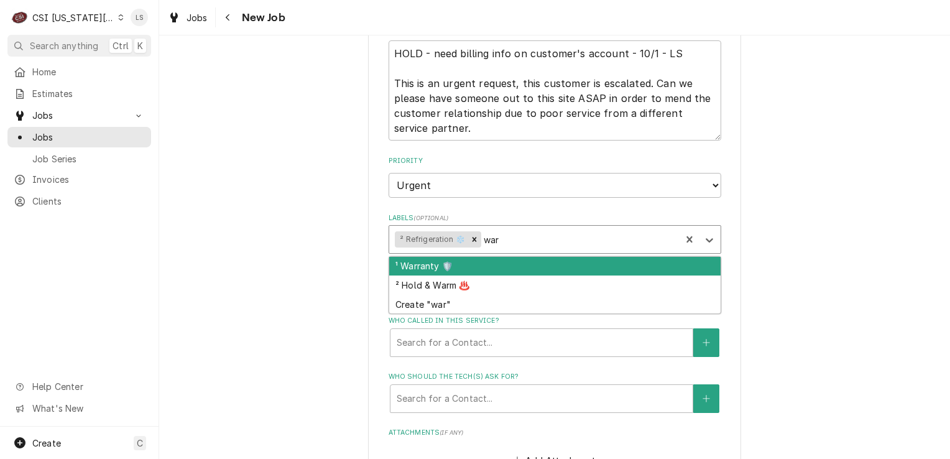
type textarea "x"
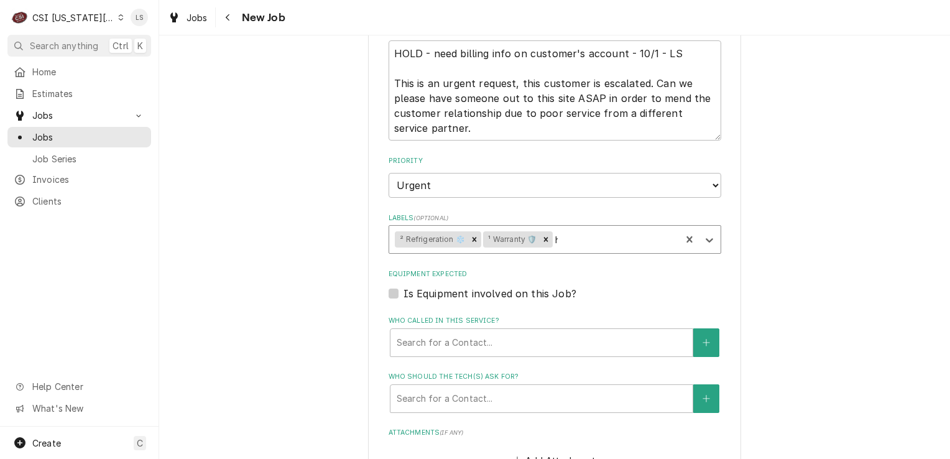
type input "ho"
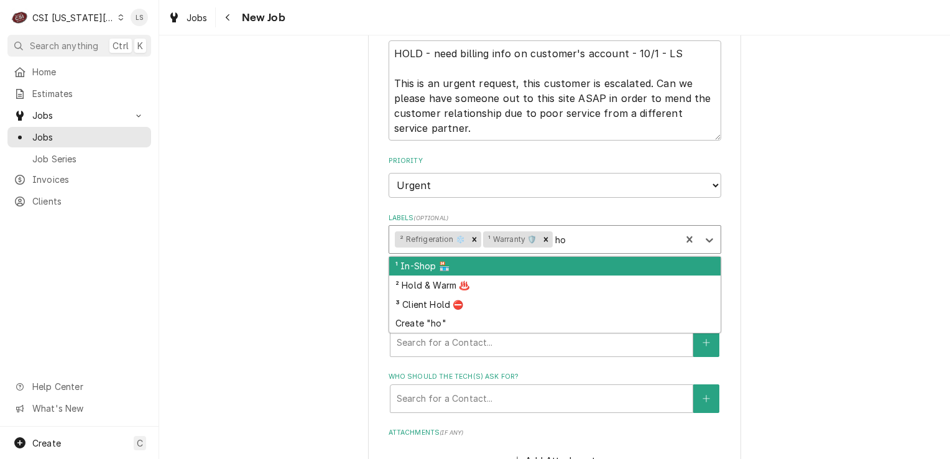
type textarea "x"
type input "hold"
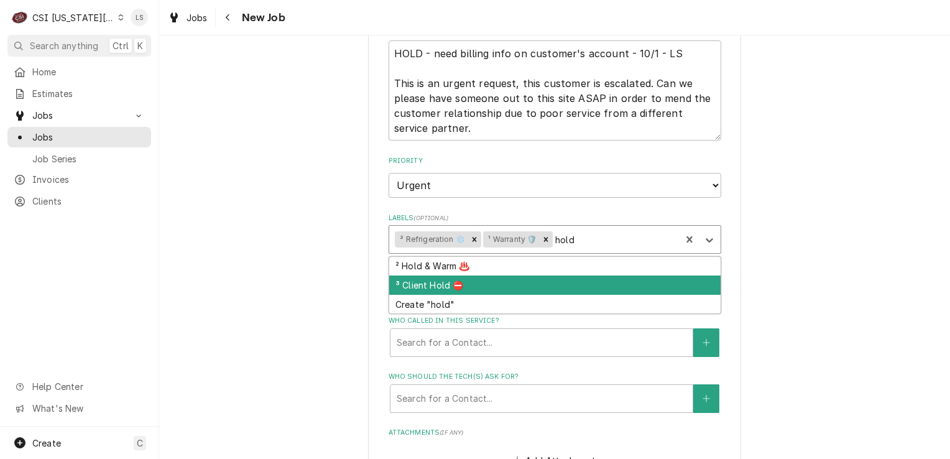
type textarea "x"
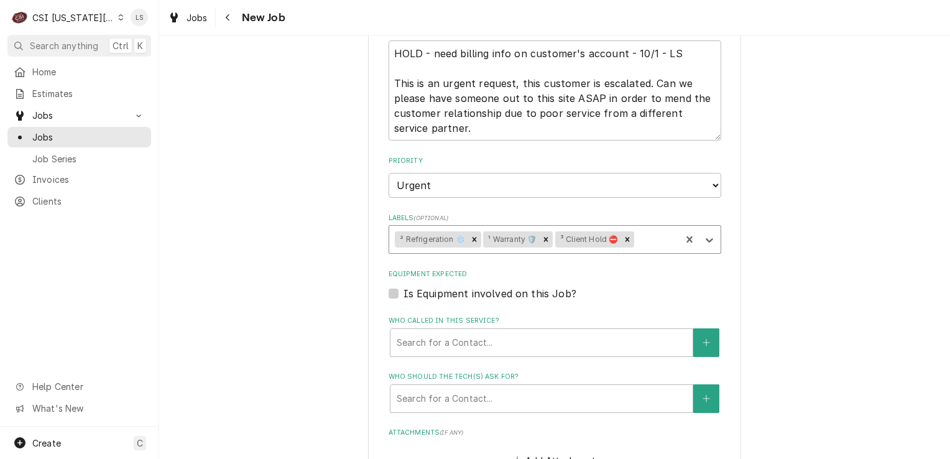
type textarea "x"
click at [403, 290] on label "Is Equipment involved on this Job?" at bounding box center [489, 293] width 173 height 15
click at [403, 290] on input "Equipment Expected" at bounding box center [569, 299] width 332 height 27
checkbox input "true"
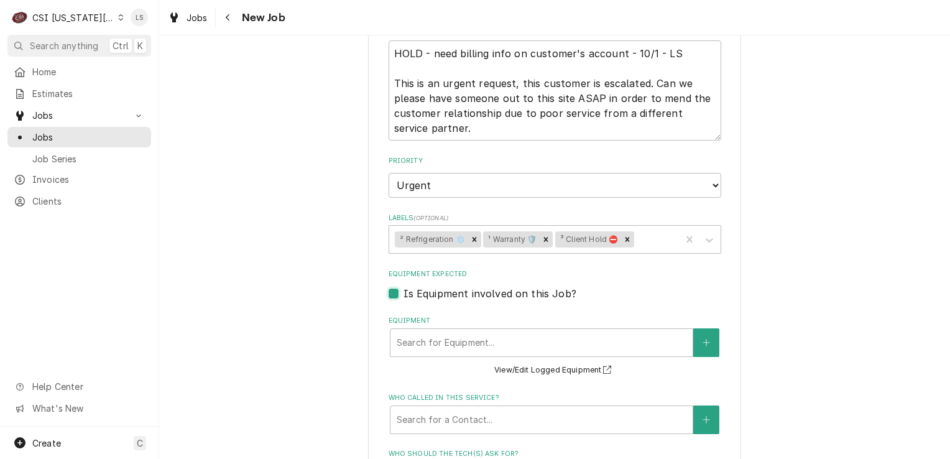
scroll to position [1101, 0]
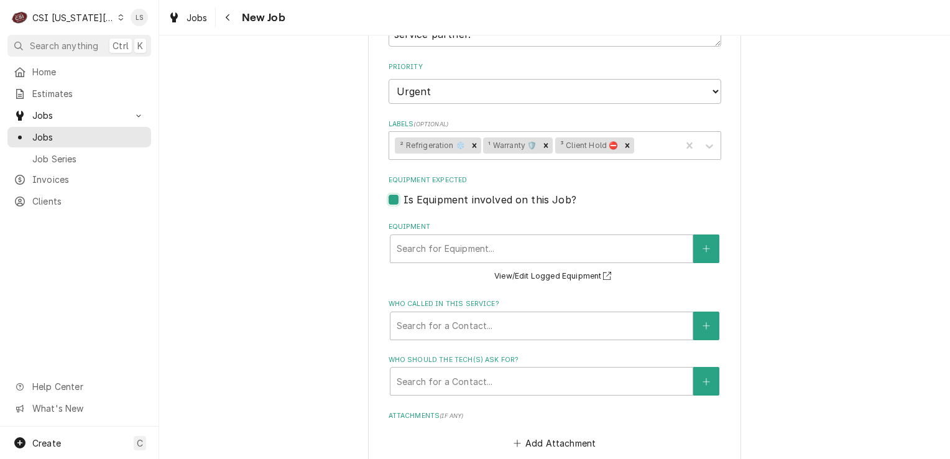
type textarea "x"
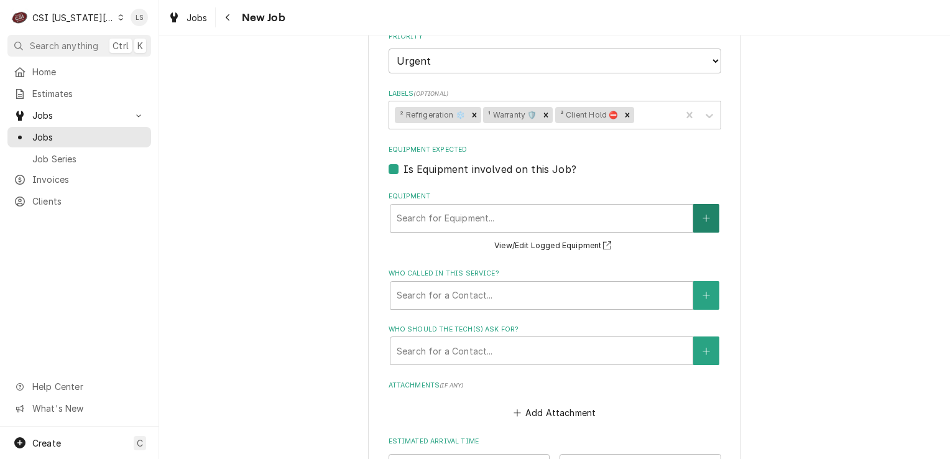
click at [702, 215] on icon "Create New Equipment" at bounding box center [705, 218] width 7 height 9
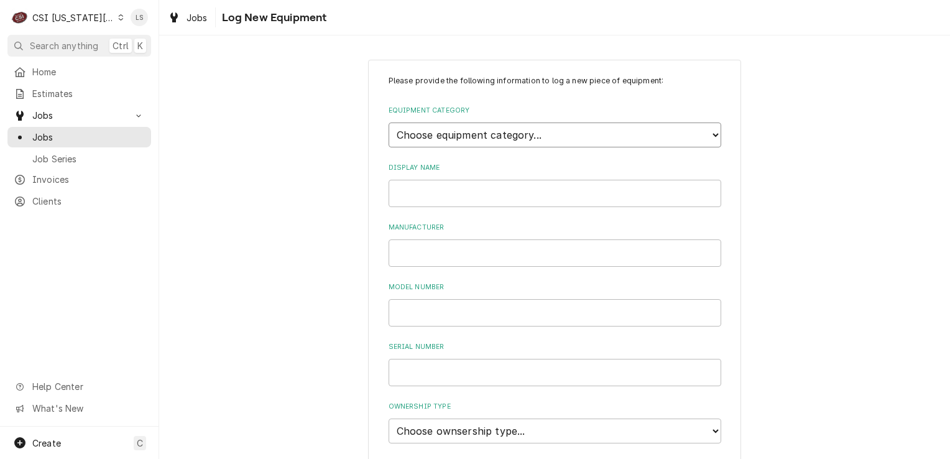
click at [446, 139] on select "Choose equipment category... Cooking Equipment Fryers Ice Machines Ovens and Ra…" at bounding box center [554, 134] width 332 height 25
select select "8"
click at [388, 122] on select "Choose equipment category... Cooking Equipment Fryers Ice Machines Ovens and Ra…" at bounding box center [554, 134] width 332 height 25
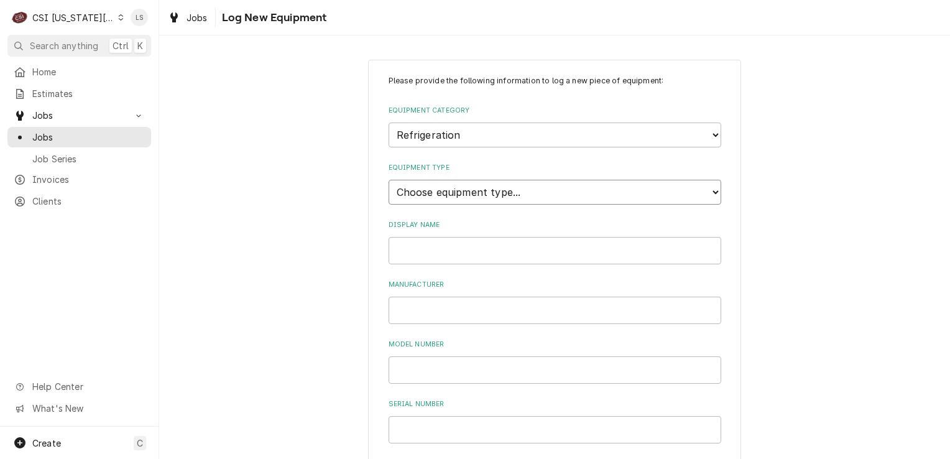
click at [416, 188] on select "Choose equipment type... Bar Refrigeration Blast Chiller Chef Base Freezer Chef…" at bounding box center [554, 192] width 332 height 25
select select "71"
click at [388, 180] on select "Choose equipment type... Bar Refrigeration Blast Chiller Chef Base Freezer Chef…" at bounding box center [554, 192] width 332 height 25
click at [420, 247] on input "Display Name" at bounding box center [554, 250] width 332 height 27
type input "I"
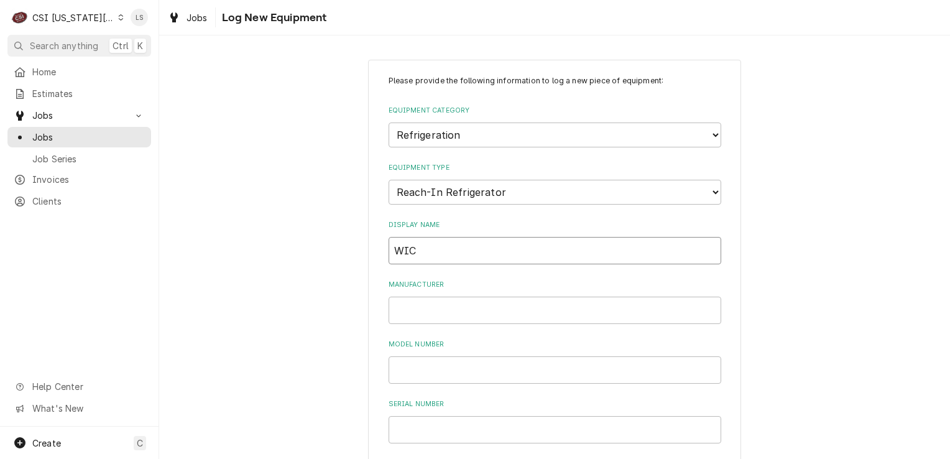
type input "WIC"
click at [430, 311] on input "Manufacturer" at bounding box center [554, 309] width 332 height 27
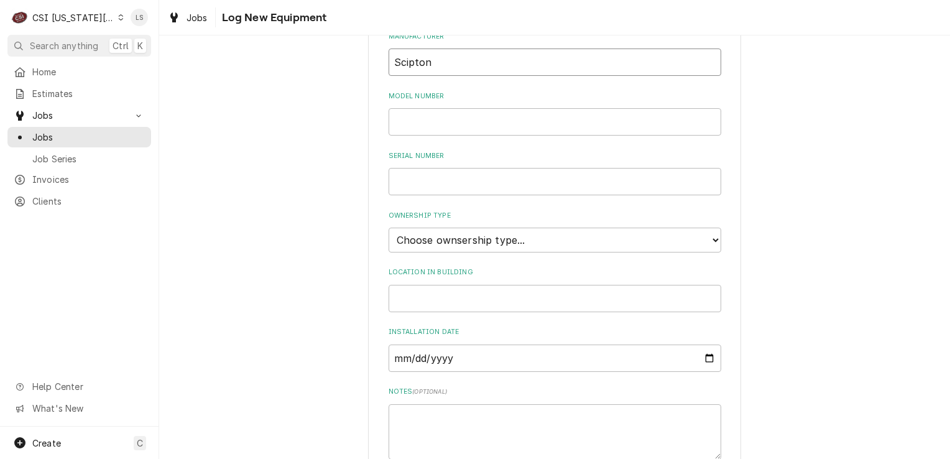
scroll to position [249, 0]
type input "Scipton"
click at [420, 240] on select "Choose ownsership type... Unknown Owned Leased Rented" at bounding box center [554, 239] width 332 height 25
select select "1"
click at [388, 227] on select "Choose ownsership type... Unknown Owned Leased Rented" at bounding box center [554, 239] width 332 height 25
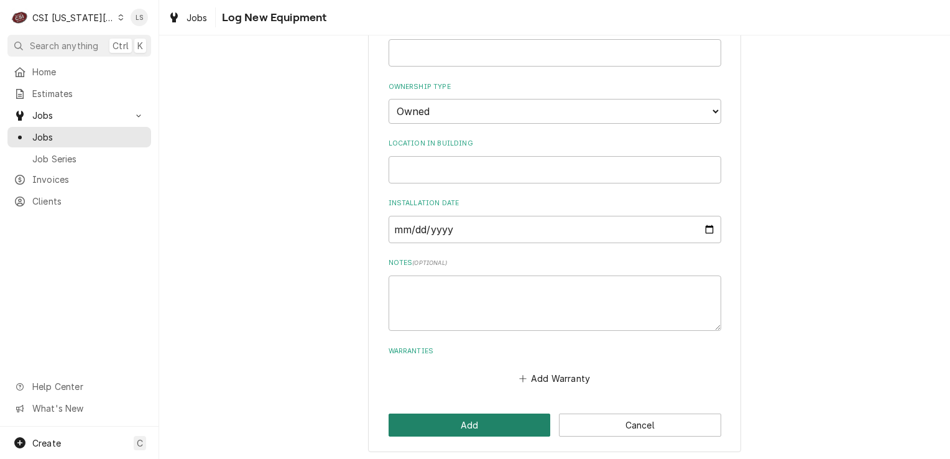
click at [464, 416] on button "Add" at bounding box center [469, 424] width 162 height 23
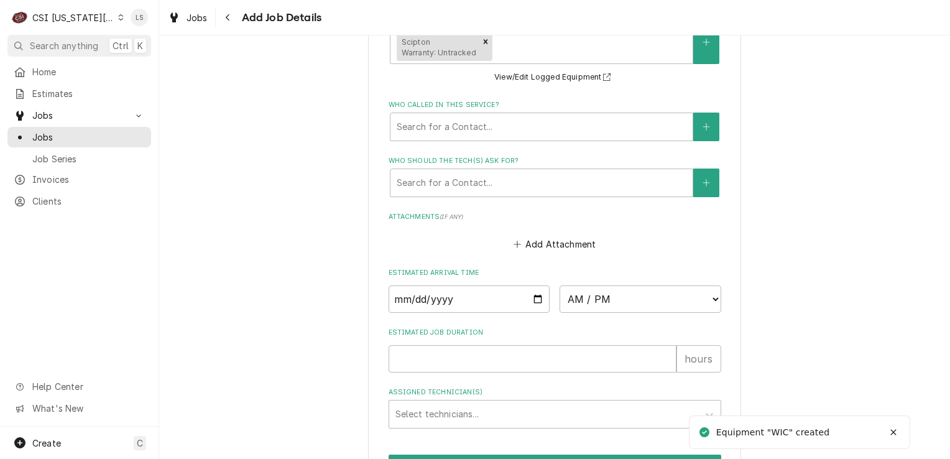
type textarea "x"
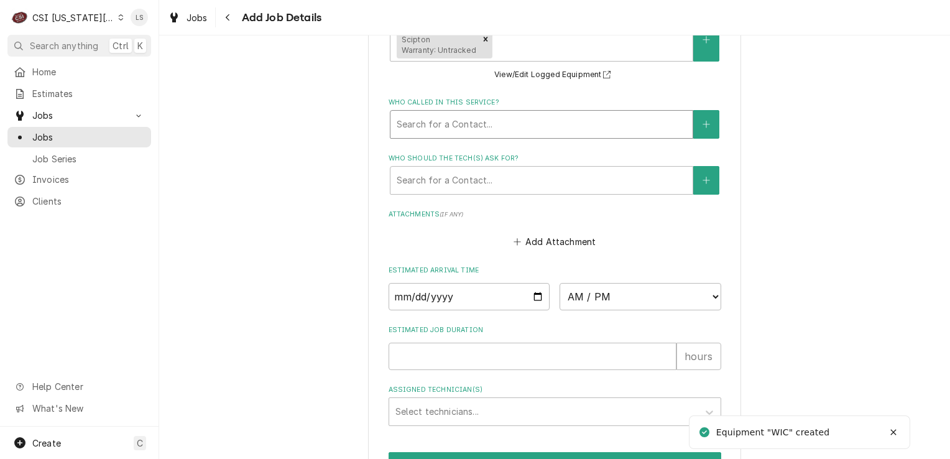
click at [449, 114] on div "Who called in this service?" at bounding box center [542, 124] width 290 height 22
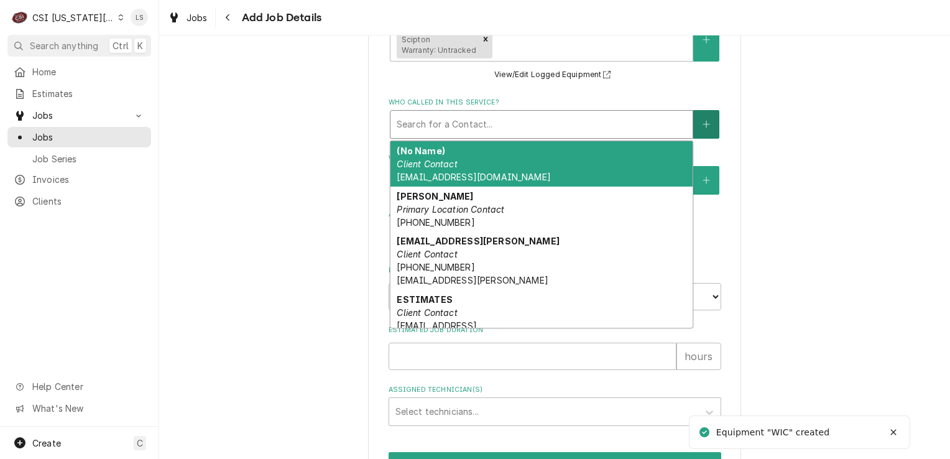
click at [702, 124] on icon "Create New Contact" at bounding box center [705, 124] width 7 height 9
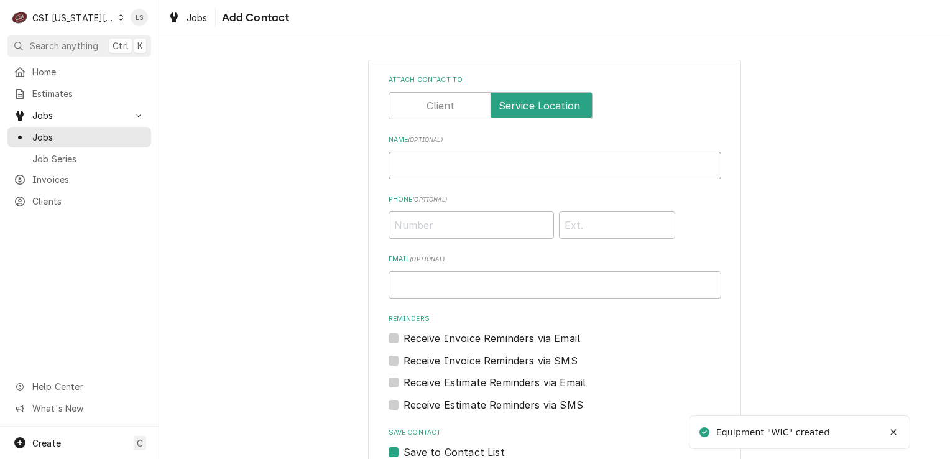
click at [450, 167] on input "Name ( optional )" at bounding box center [554, 165] width 332 height 27
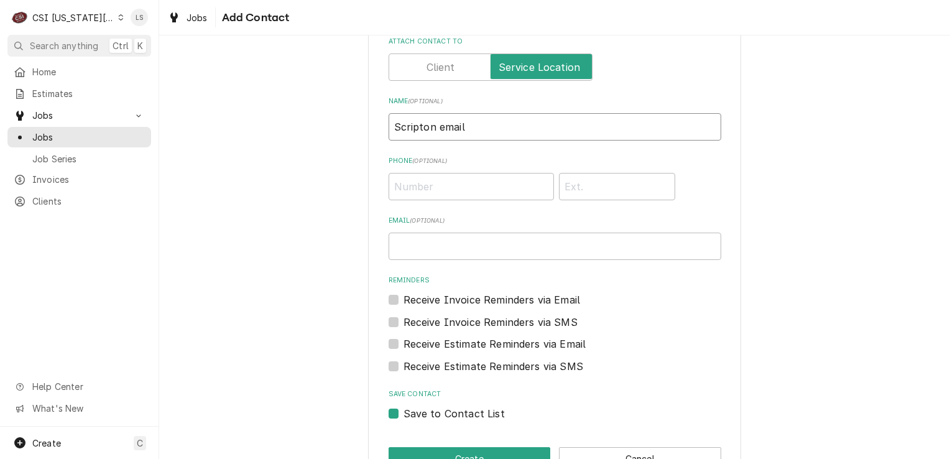
scroll to position [75, 0]
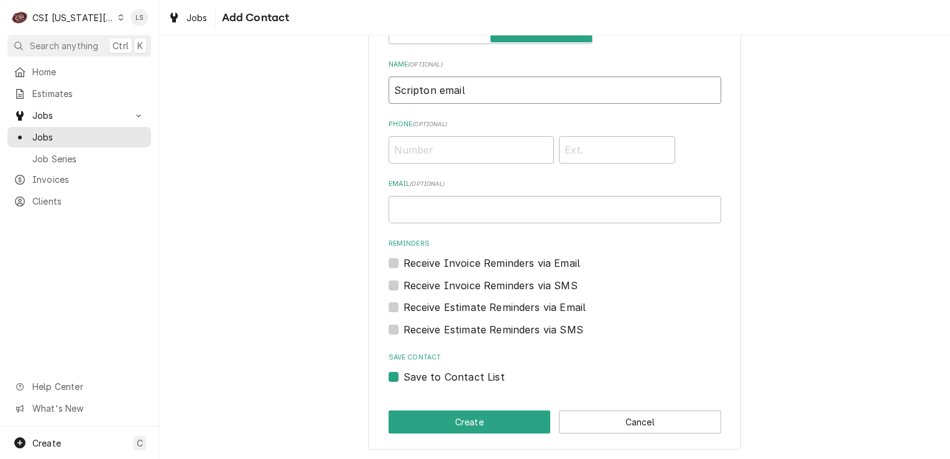
type input "Scripton email"
click at [403, 375] on label "Save to Contact List" at bounding box center [453, 376] width 101 height 15
click at [403, 375] on input "Save to Contact List" at bounding box center [569, 382] width 332 height 27
checkbox input "false"
click at [414, 421] on button "Create" at bounding box center [469, 421] width 162 height 23
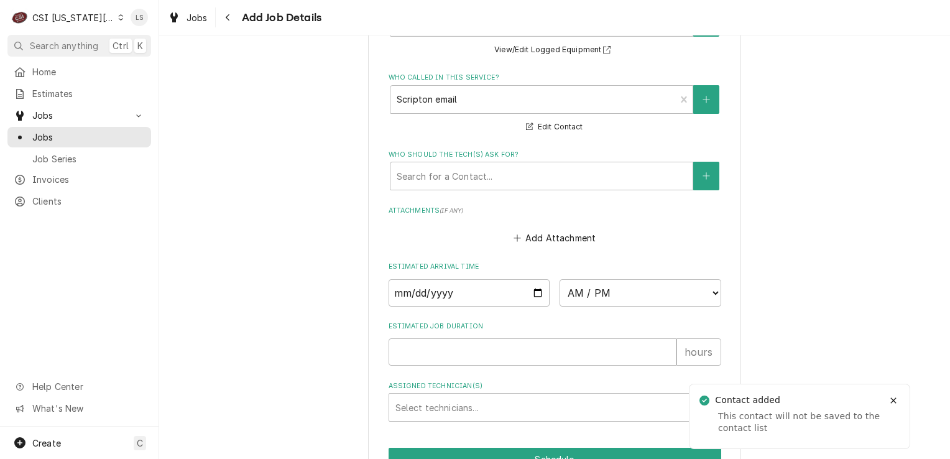
scroll to position [1334, 0]
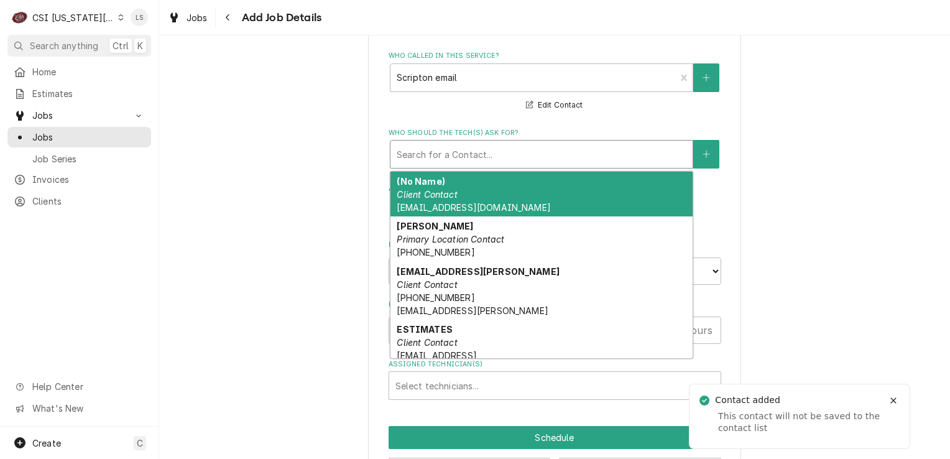
click at [413, 152] on div "Who should the tech(s) ask for?" at bounding box center [542, 154] width 290 height 22
click at [419, 209] on div "(No Name) Client Contact Phil@csi1.com" at bounding box center [541, 194] width 302 height 45
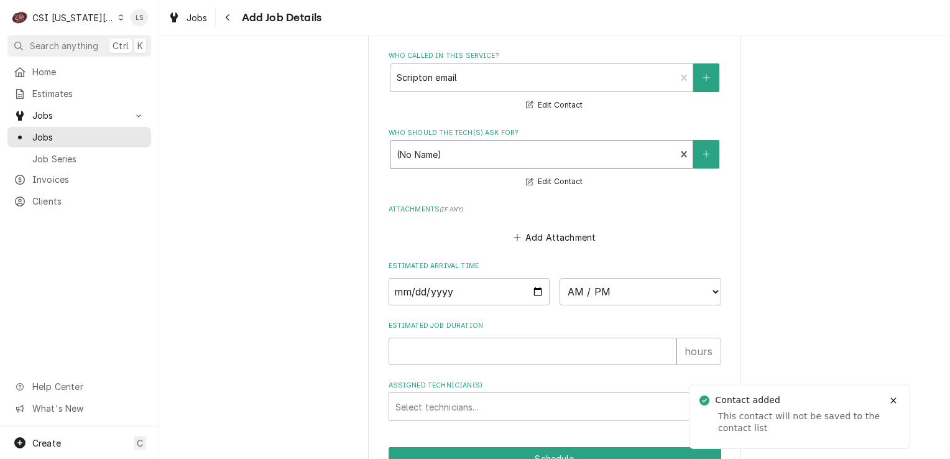
click at [410, 152] on div "Who should the tech(s) ask for?" at bounding box center [533, 154] width 273 height 22
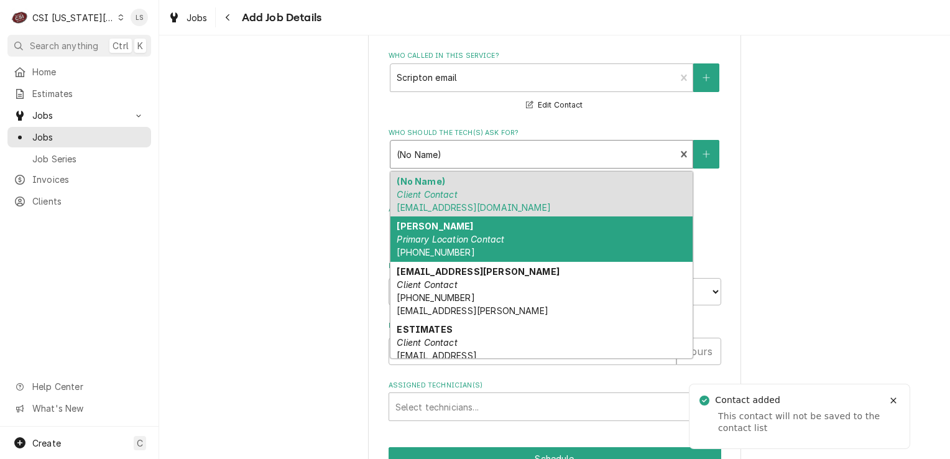
click at [415, 226] on strong "Brian Michaels" at bounding box center [435, 226] width 76 height 11
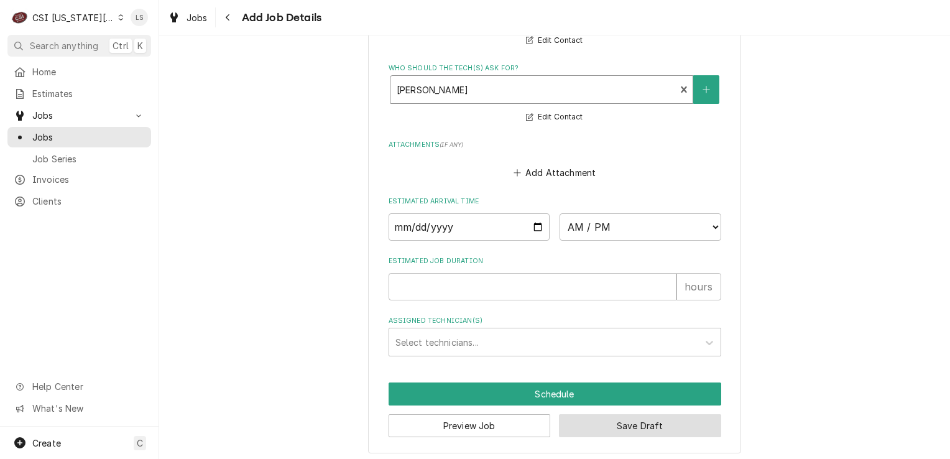
click at [612, 415] on button "Save Draft" at bounding box center [640, 425] width 162 height 23
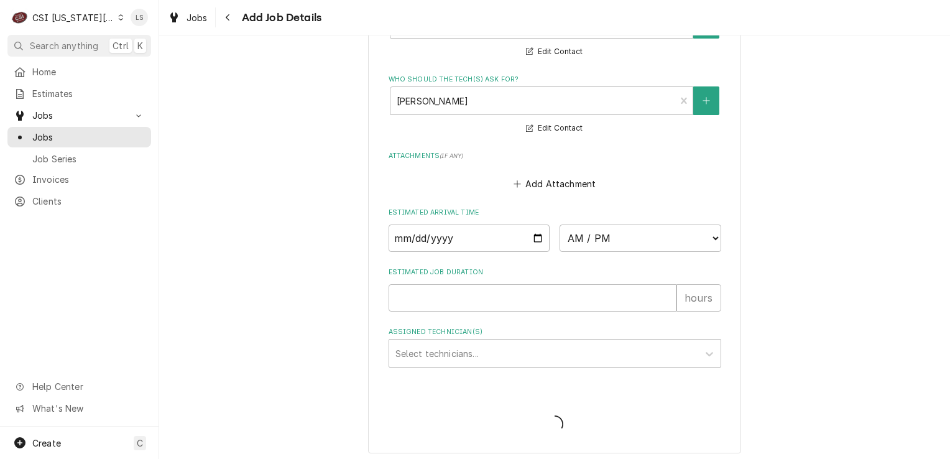
type textarea "x"
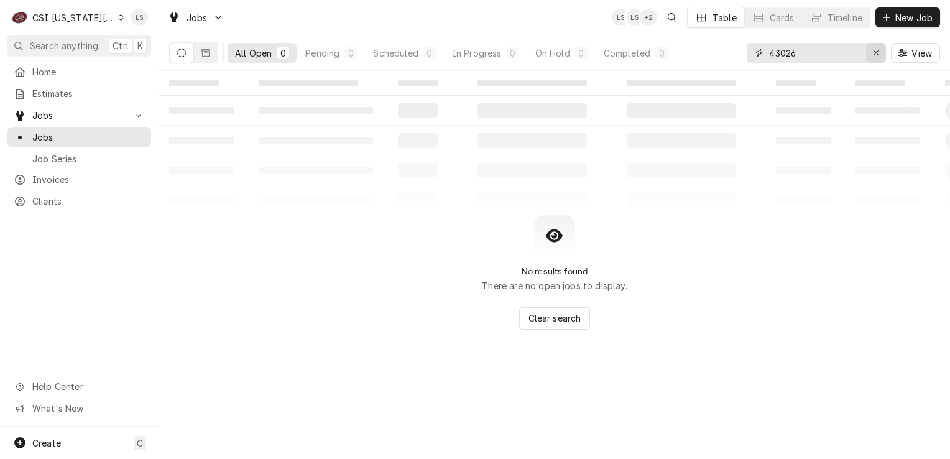
click at [871, 52] on div "Erase input" at bounding box center [875, 53] width 12 height 12
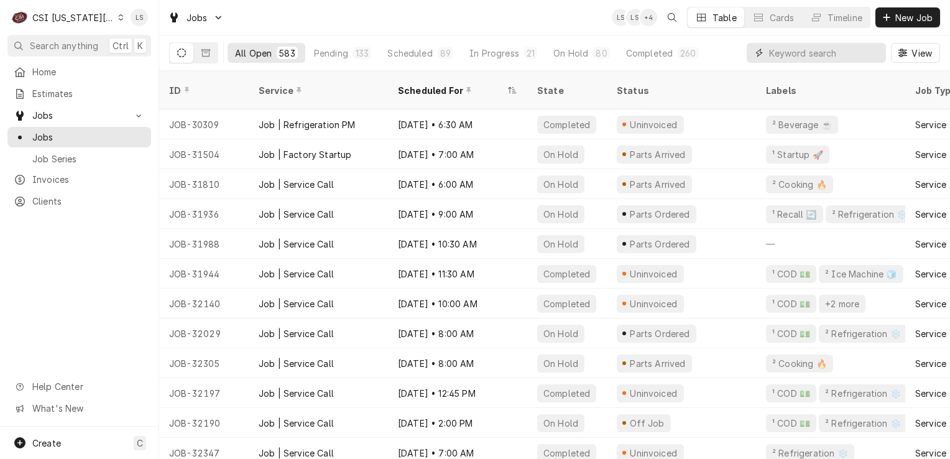
click at [835, 58] on input "Dynamic Content Wrapper" at bounding box center [824, 53] width 111 height 20
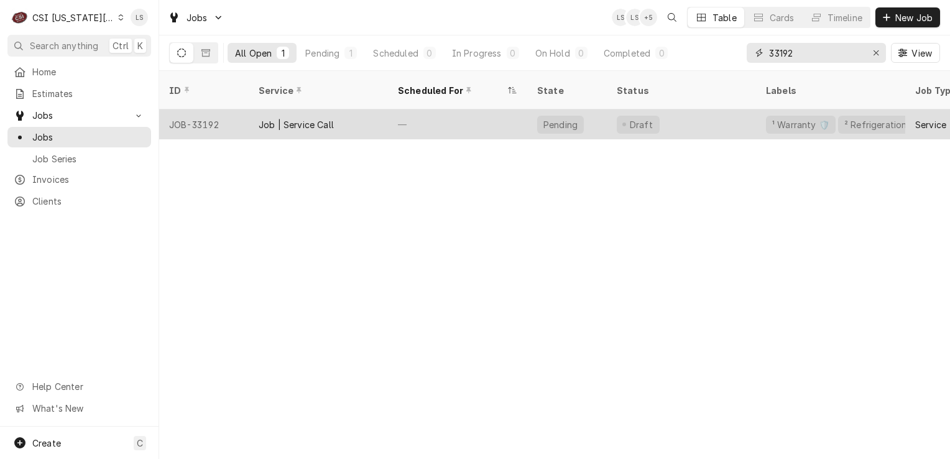
type input "33192"
click at [201, 113] on div "JOB-33192" at bounding box center [203, 124] width 89 height 30
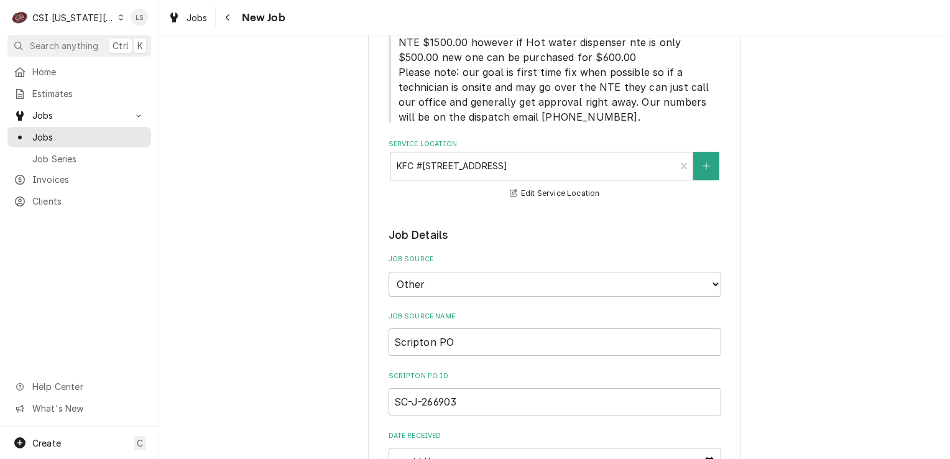
type textarea "x"
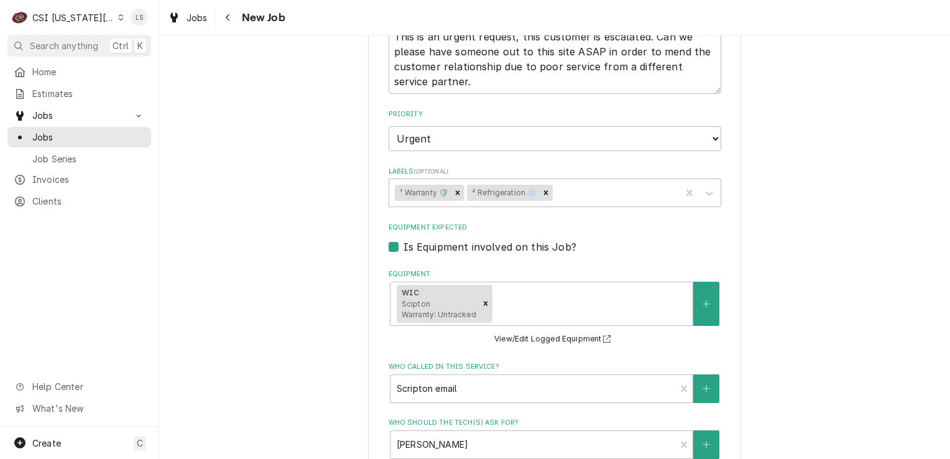
scroll to position [994, 0]
click at [79, 133] on span "Jobs" at bounding box center [88, 137] width 112 height 13
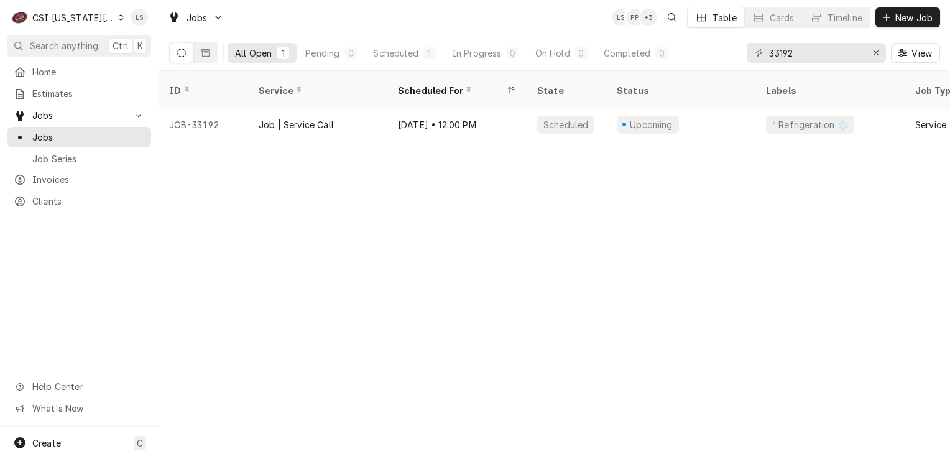
click at [101, 17] on div "C CSI [US_STATE] City" at bounding box center [67, 17] width 120 height 25
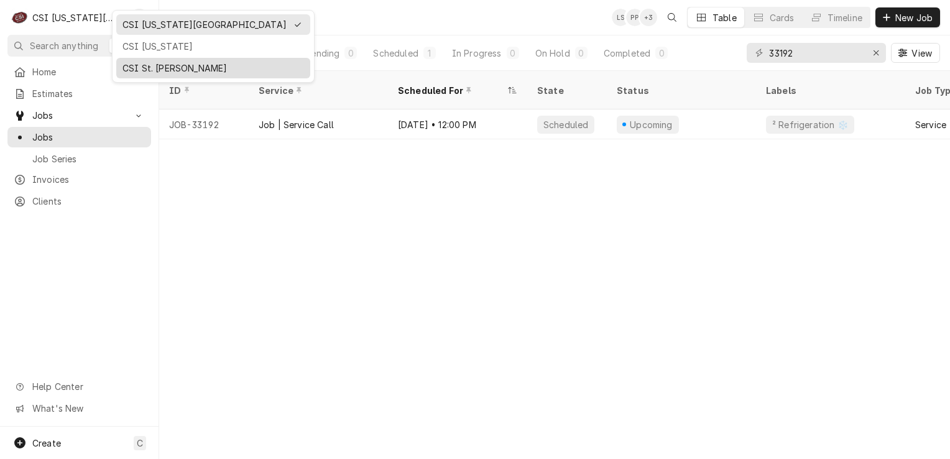
click at [155, 67] on div "CSI St. [PERSON_NAME]" at bounding box center [212, 68] width 181 height 13
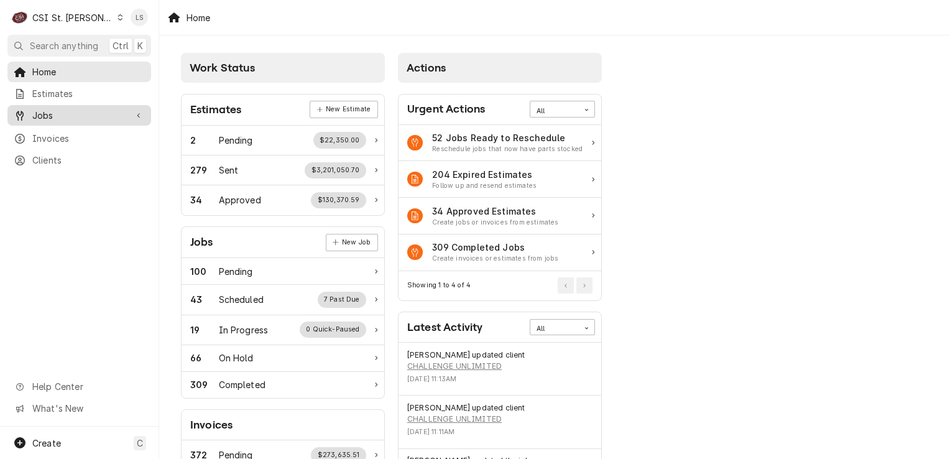
click at [73, 111] on span "Jobs" at bounding box center [79, 115] width 94 height 13
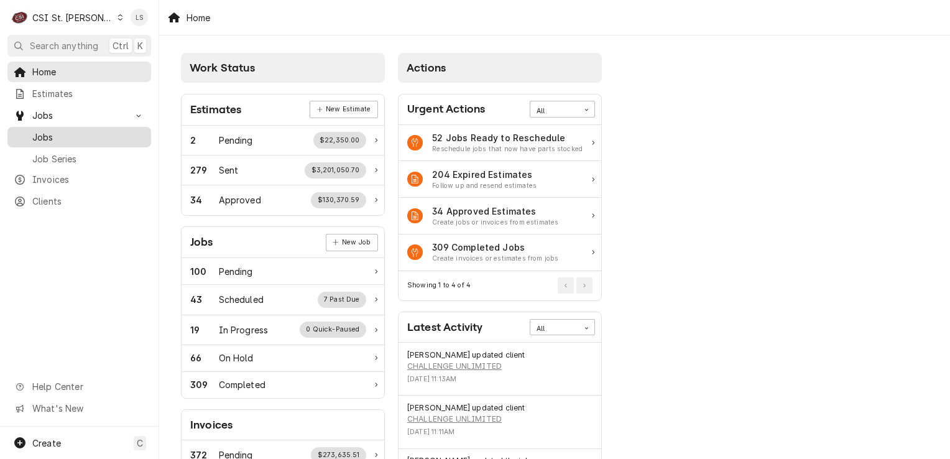
click at [56, 131] on span "Jobs" at bounding box center [88, 137] width 112 height 13
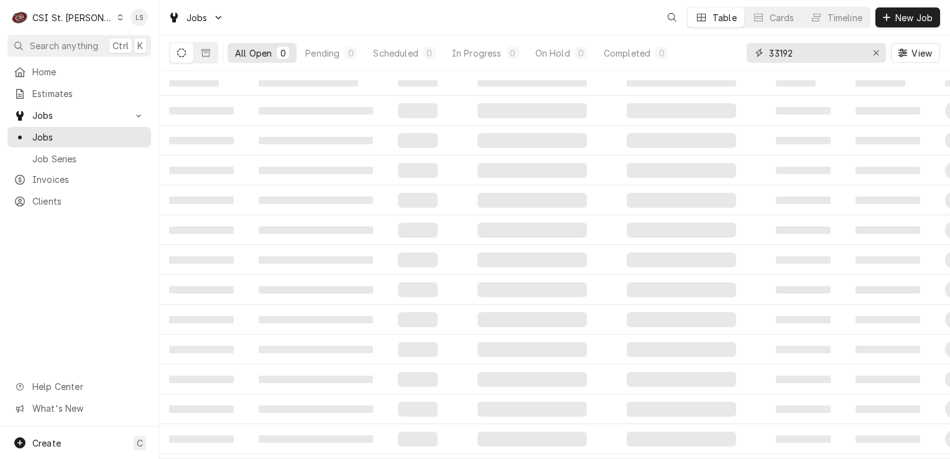
click at [878, 48] on icon "Erase input" at bounding box center [876, 52] width 7 height 9
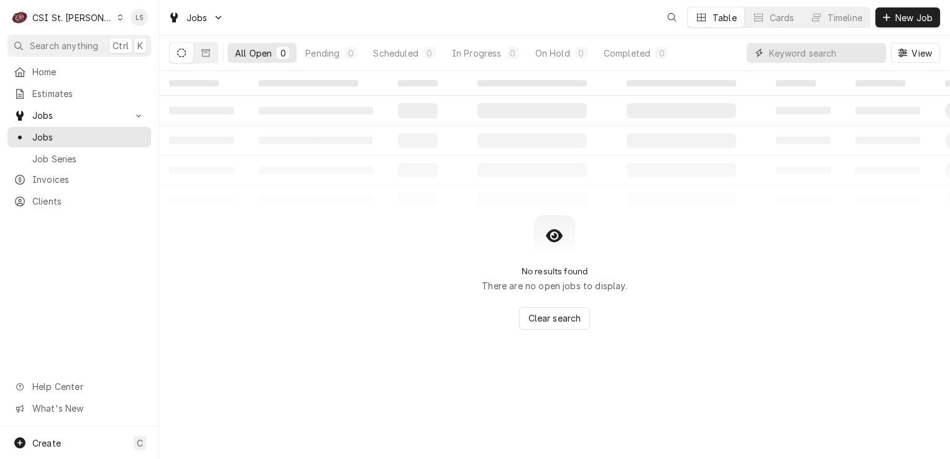
paste input "42947"
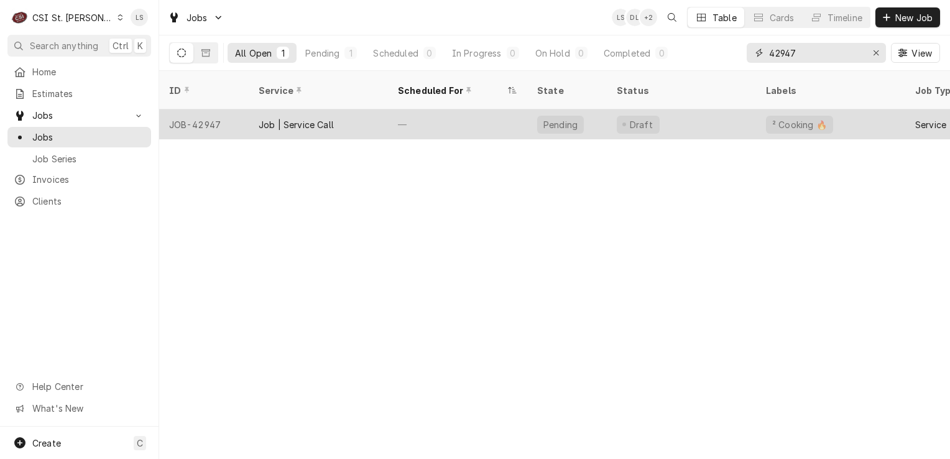
type input "42947"
click at [207, 116] on div "JOB-42947" at bounding box center [203, 124] width 89 height 30
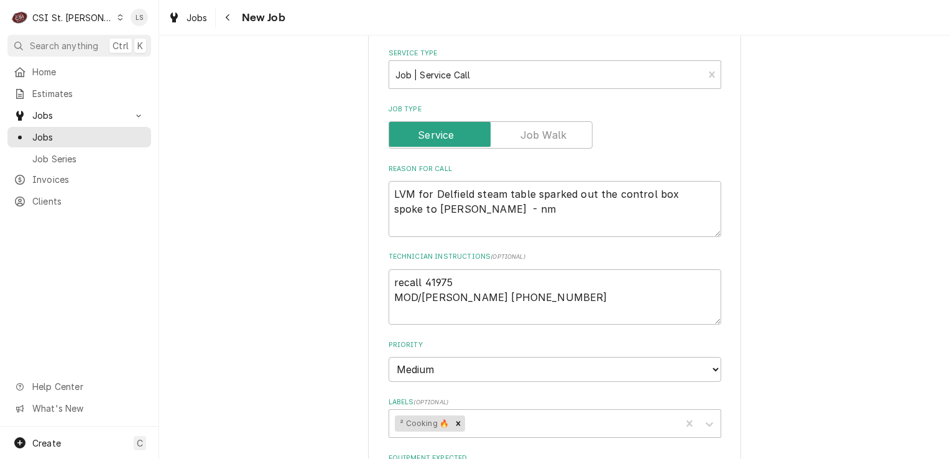
scroll to position [497, 0]
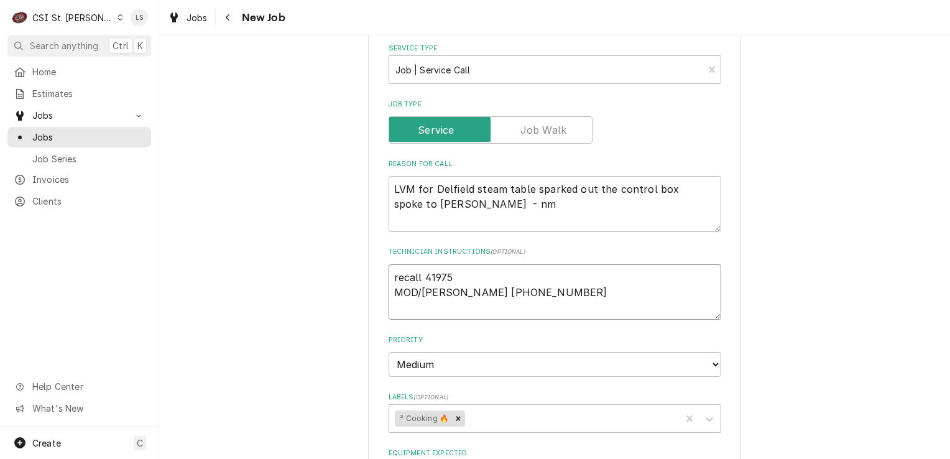
click at [388, 264] on textarea "recall 41975 MOD/Ken 636-467-5185" at bounding box center [554, 292] width 332 height 56
type textarea "x"
type textarea "recall 41975 MOD/Ken 636-467-5185"
type textarea "x"
type textarea "recall 41975 MOD/Ken 636-467-5185"
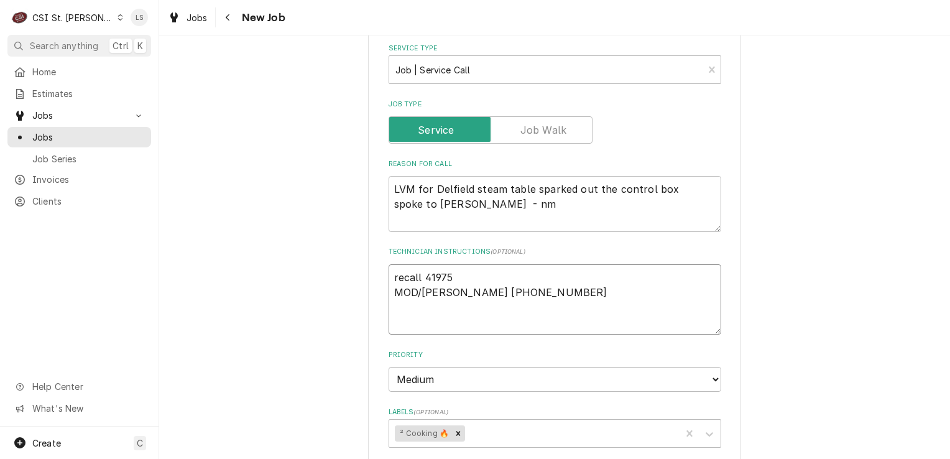
click at [388, 264] on textarea "recall 41975 MOD/Ken 636-467-5185" at bounding box center [554, 299] width 332 height 71
type textarea "x"
type textarea "recall 41975 MOD/Ken 636-467-5185"
type textarea "x"
type textarea "S recall 41975 MOD/Ken 636-467-5185"
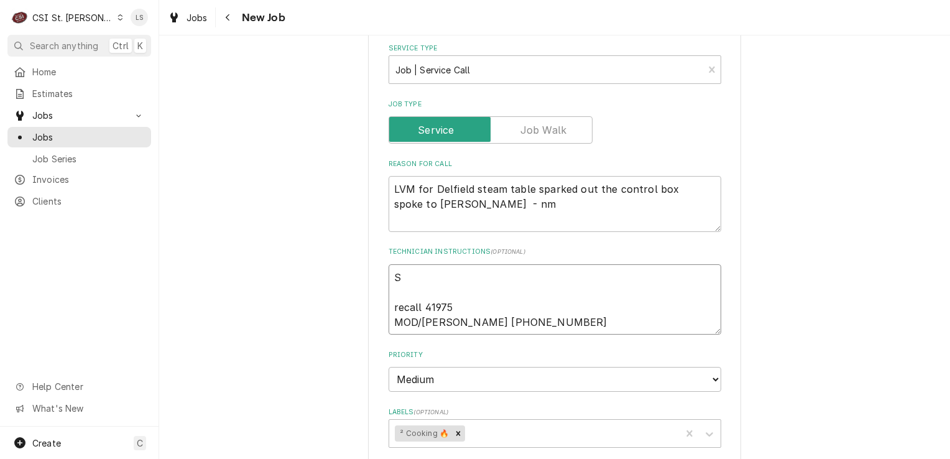
type textarea "x"
type textarea "Sp recall 41975 MOD/Ken 636-467-5185"
type textarea "x"
type textarea "Spo recall 41975 MOD/Ken 636-467-5185"
type textarea "x"
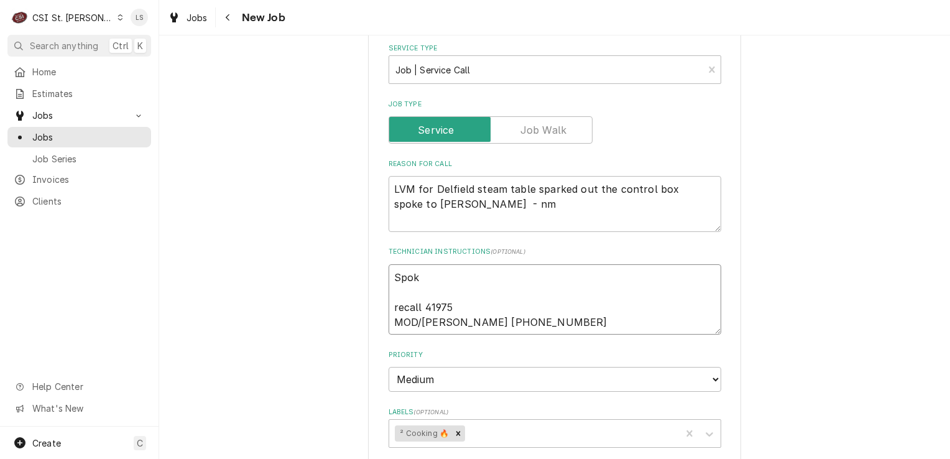
type textarea "Spokr recall 41975 MOD/Ken 636-467-5185"
type textarea "x"
type textarea "Spokr recall 41975 MOD/Ken 636-467-5185"
type textarea "x"
type textarea "Spokr recall 41975 MOD/Ken 636-467-5185"
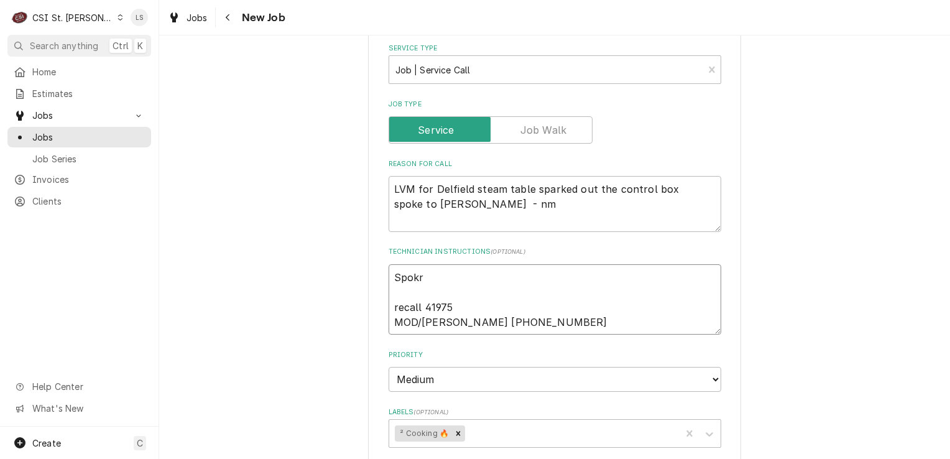
type textarea "x"
type textarea "Spok recall 41975 MOD/Ken 636-467-5185"
type textarea "x"
type textarea "Spoke recall 41975 MOD/Ken 636-467-5185"
type textarea "x"
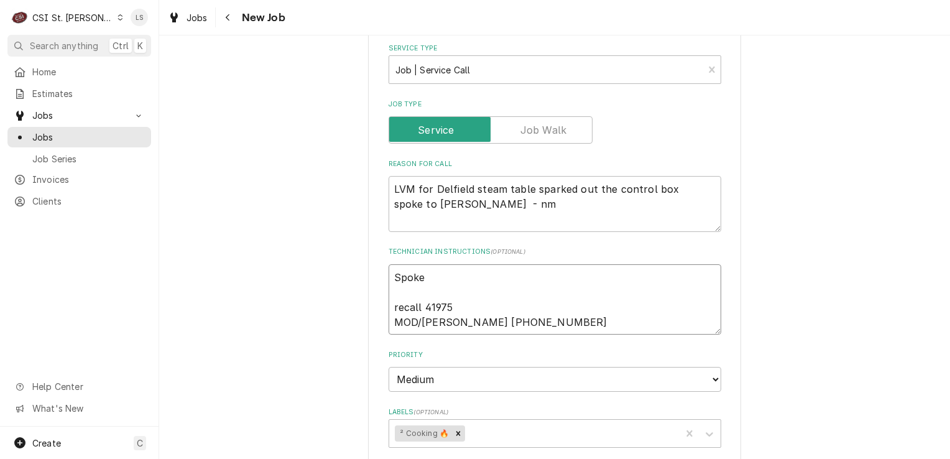
type textarea "Spoke recall 41975 MOD/Ken 636-467-5185"
type textarea "x"
type textarea "Spoke t recall 41975 MOD/Ken 636-467-5185"
type textarea "x"
type textarea "Spoke to recall 41975 MOD/Ken 636-467-5185"
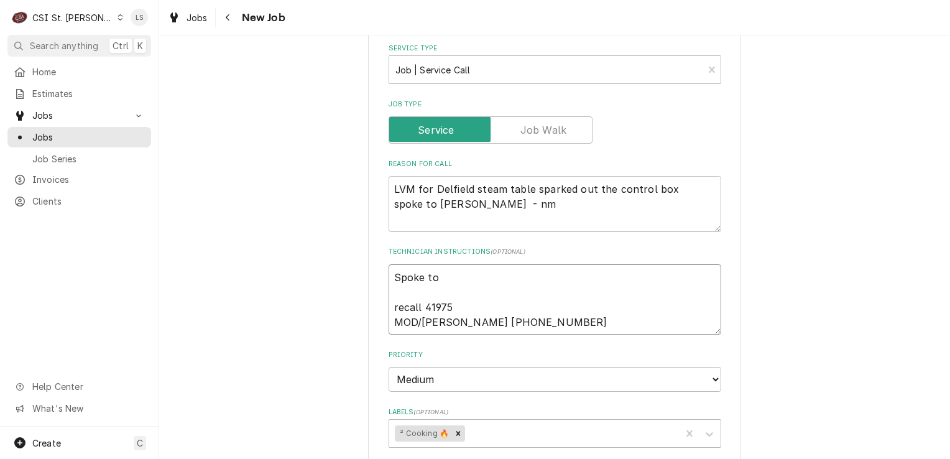
type textarea "x"
type textarea "Spoke to recall 41975 MOD/Ken 636-467-5185"
type textarea "x"
type textarea "Spoke to K recall 41975 MOD/Ken 636-467-5185"
type textarea "x"
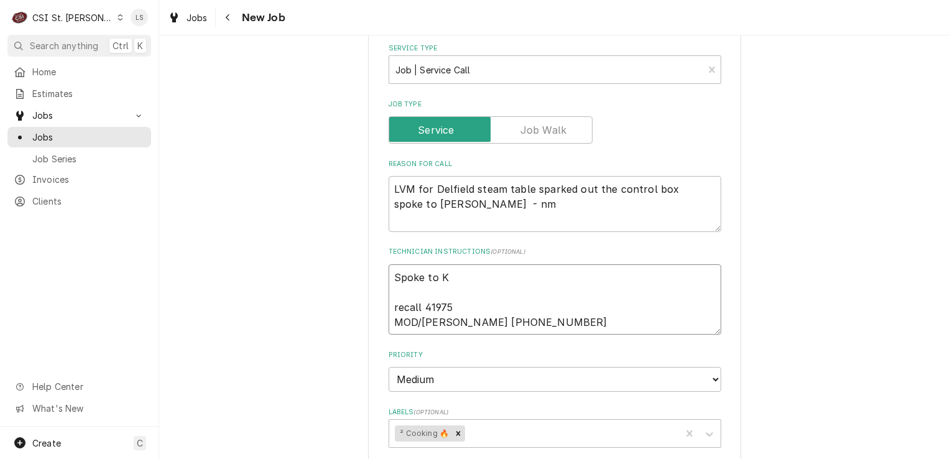
type textarea "Spoke to Ke recall 41975 MOD/Ken 636-467-5185"
type textarea "x"
type textarea "Spoke to Ken recall 41975 MOD/Ken 636-467-5185"
type textarea "x"
type textarea "Spoke to Ken recall 41975 MOD/Ken 636-467-5185"
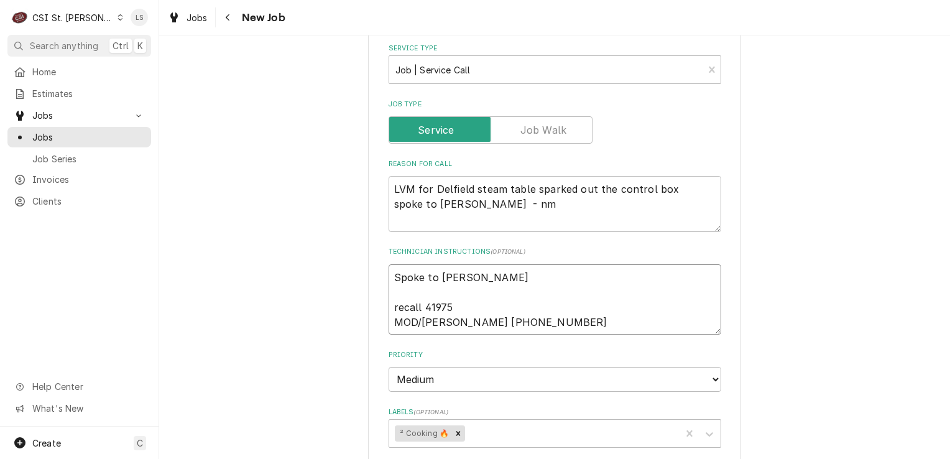
type textarea "x"
type textarea "Spoke to Ken a recall 41975 MOD/Ken 636-467-5185"
type textarea "x"
type textarea "Spoke to Ken an recall 41975 MOD/Ken 636-467-5185"
type textarea "x"
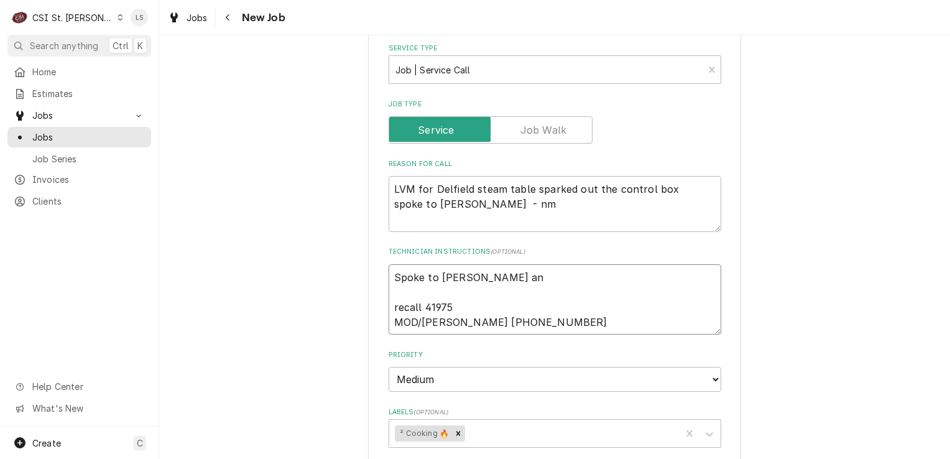
type textarea "Spoke to Ken and recall 41975 MOD/Ken 636-467-5185"
type textarea "x"
type textarea "Spoke to Ken and recall 41975 MOD/Ken 636-467-5185"
type textarea "x"
type textarea "Spoke to Ken and co recall 41975 MOD/Ken 636-467-5185"
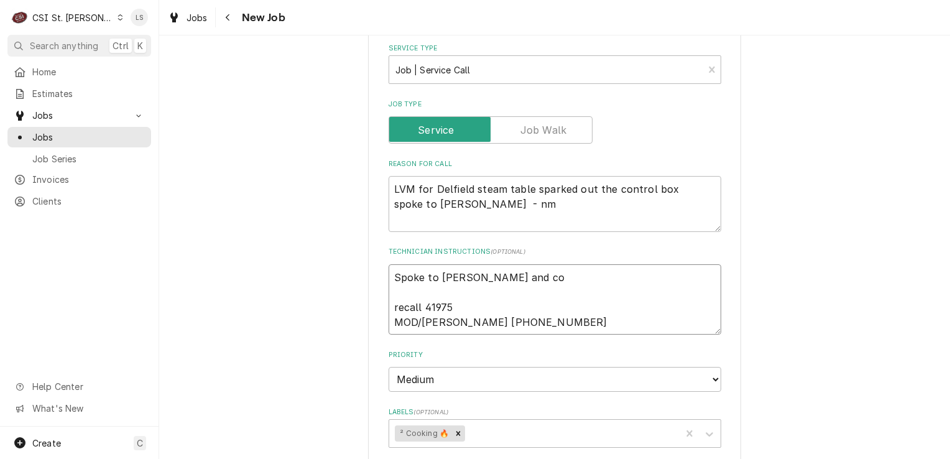
type textarea "x"
type textarea "Spoke to Ken and con recall 41975 MOD/Ken 636-467-5185"
type textarea "x"
type textarea "Spoke to Ken and conf recall 41975 MOD/Ken 636-467-5185"
type textarea "x"
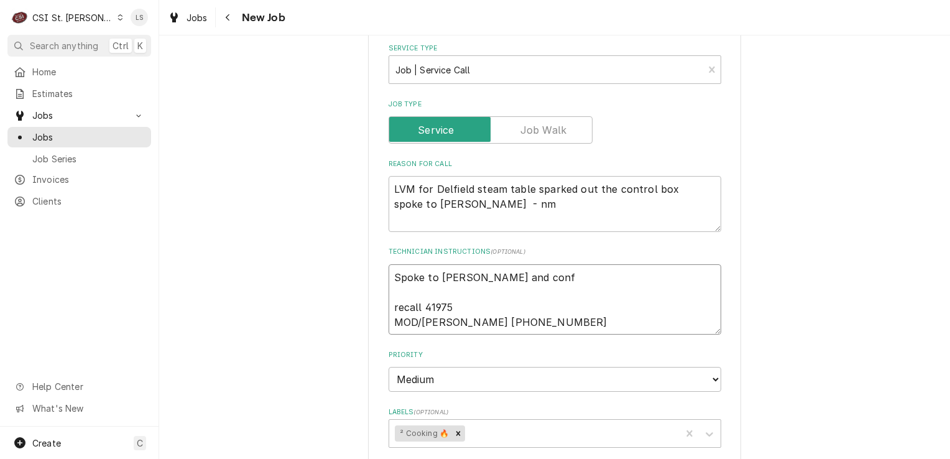
type textarea "Spoke to Ken and confi recall 41975 MOD/Ken 636-467-5185"
type textarea "x"
type textarea "Spoke to Ken and confirm recall 41975 MOD/Ken 636-467-5185"
type textarea "x"
type textarea "Spoke to Ken and confirme recall 41975 MOD/Ken 636-467-5185"
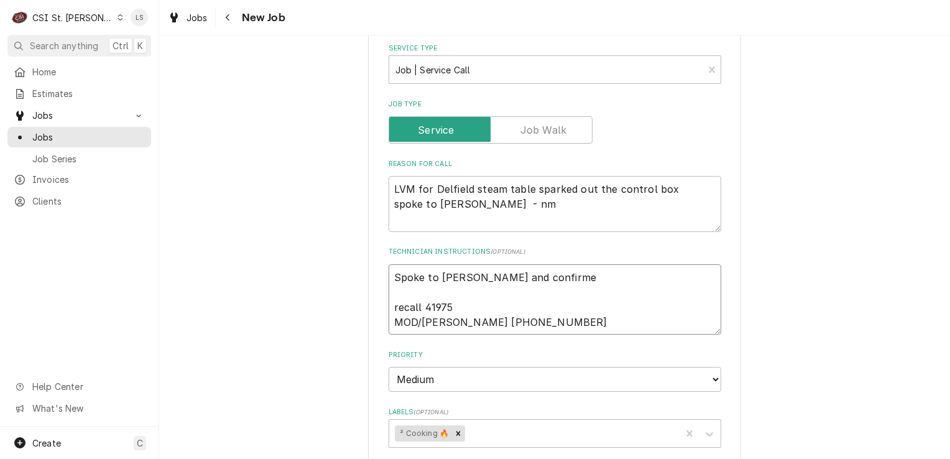
type textarea "x"
type textarea "Spoke to Ken and confirmed recall 41975 MOD/Ken 636-467-5185"
type textarea "x"
type textarea "Spoke to Ken and confirmed recall 41975 MOD/Ken 636-467-5185"
type textarea "x"
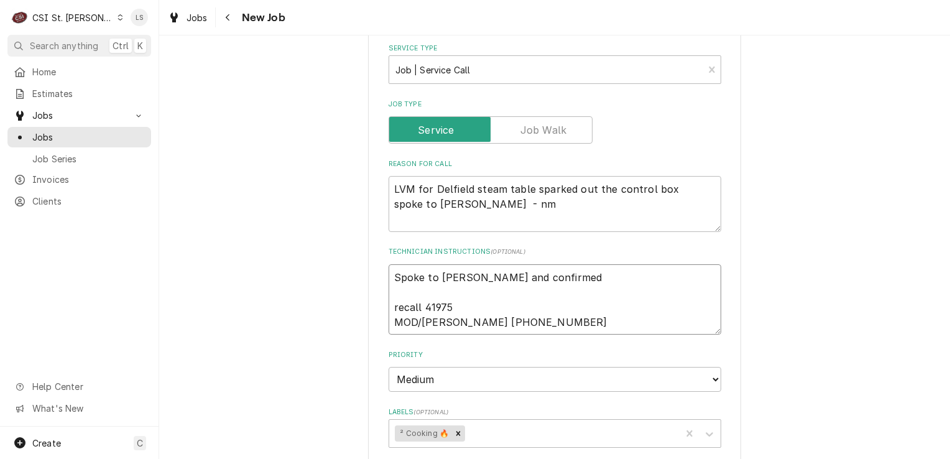
type textarea "Spoke to Ken and confirmed w recall 41975 MOD/Ken 636-467-5185"
type textarea "x"
type textarea "Spoke to Ken and confirmed we recall 41975 MOD/Ken 636-467-5185"
type textarea "x"
type textarea "Spoke to Ken and confirmed we c recall 41975 MOD/Ken 636-467-5185"
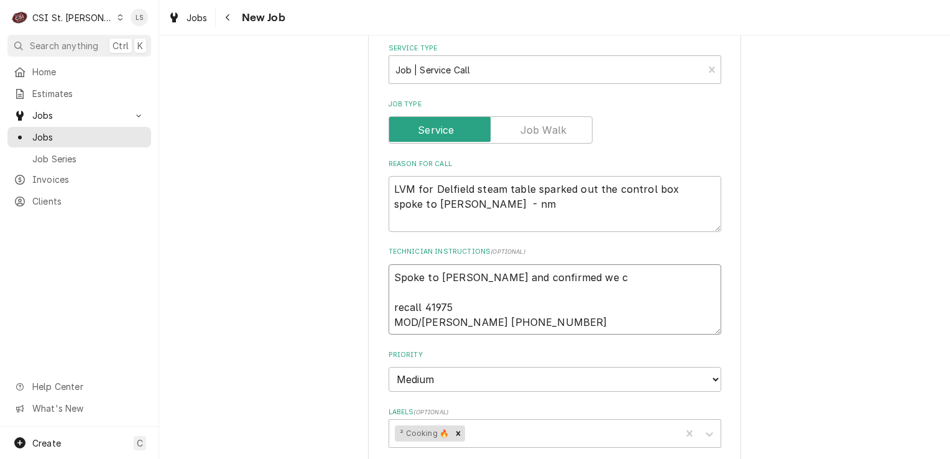
type textarea "x"
type textarea "Spoke to Ken and confirmed we cu recall 41975 MOD/Ken 636-467-5185"
type textarea "x"
type textarea "Spoke to Ken and confirmed we c recall 41975 MOD/Ken 636-467-5185"
type textarea "x"
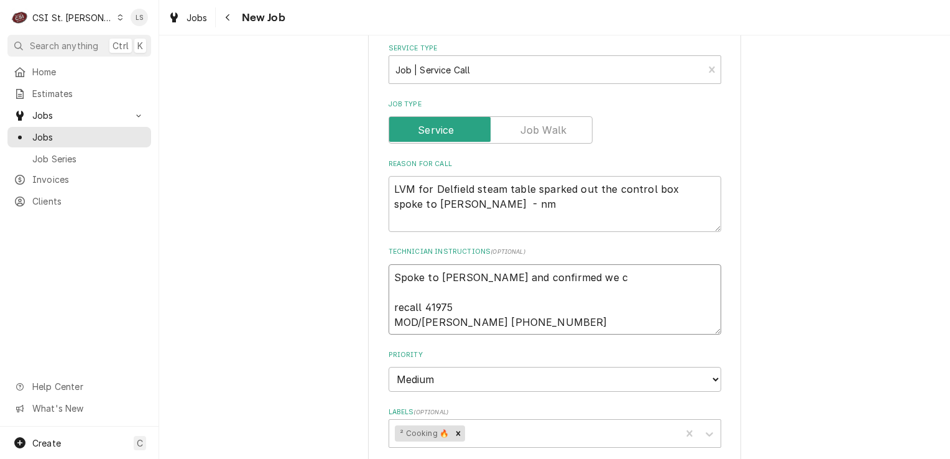
type textarea "Spoke to Ken and confirmed we co recall 41975 MOD/Ken 636-467-5185"
type textarea "x"
type textarea "Spoke to Ken and confirmed we cou recall 41975 MOD/Ken 636-467-5185"
type textarea "x"
type textarea "Spoke to Ken and confirmed we coul recall 41975 MOD/Ken 636-467-5185"
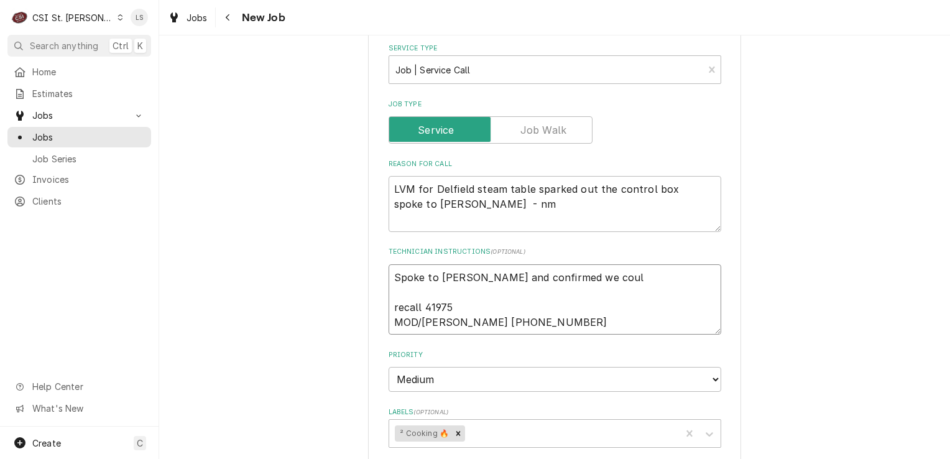
type textarea "x"
type textarea "Spoke to Ken and confirmed we could recall 41975 MOD/Ken 636-467-5185"
type textarea "x"
type textarea "Spoke to Ken and confirmed we could recall 41975 MOD/Ken 636-467-5185"
type textarea "x"
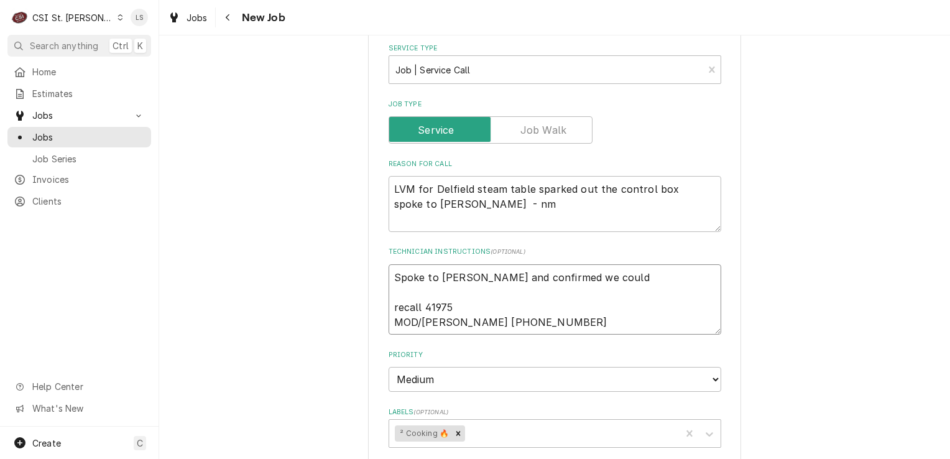
type textarea "Spoke to Ken and confirmed we could s recall 41975 MOD/Ken 636-467-5185"
type textarea "x"
type textarea "Spoke to Ken and confirmed we could se recall 41975 MOD/Ken 636-467-5185"
type textarea "x"
type textarea "Spoke to Ken and confirmed we could send recall 41975 MOD/Ken 636-467-5185"
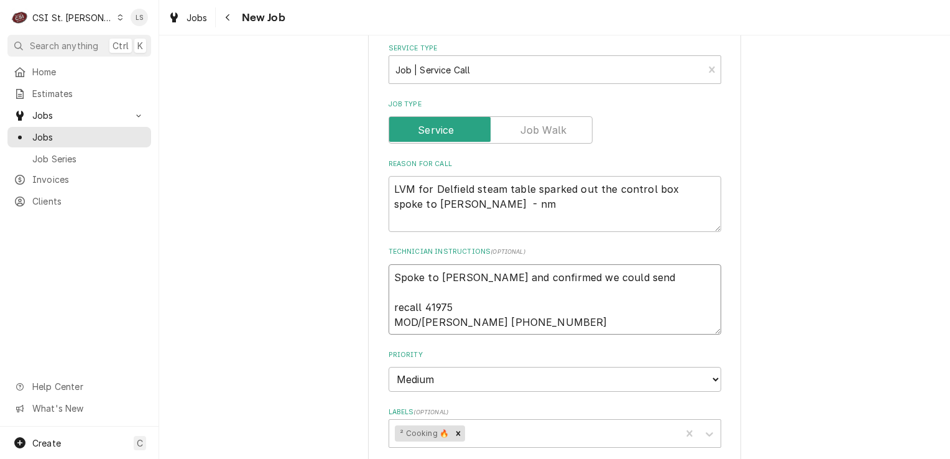
type textarea "x"
type textarea "Spoke to Ken and confirmed we could send recall 41975 MOD/Ken 636-467-5185"
type textarea "x"
type textarea "Spoke to Ken and confirmed we could send t recall 41975 MOD/Ken 636-467-5185"
type textarea "x"
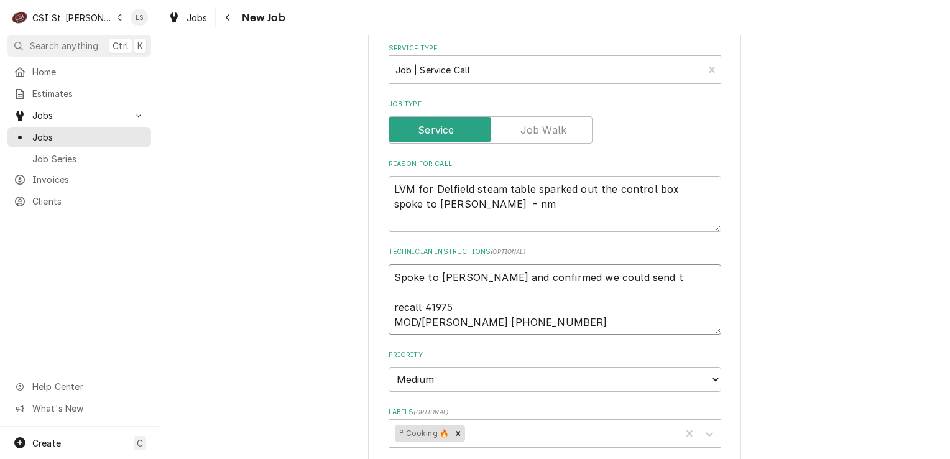
type textarea "Spoke to Ken and confirmed we could send te recall 41975 MOD/Ken 636-467-5185"
type textarea "x"
type textarea "Spoke to Ken and confirmed we could send tec recall 41975 MOD/Ken 636-467-5185"
type textarea "x"
type textarea "Spoke to Ken and confirmed we could send tech recall 41975 MOD/Ken 636-467-5185"
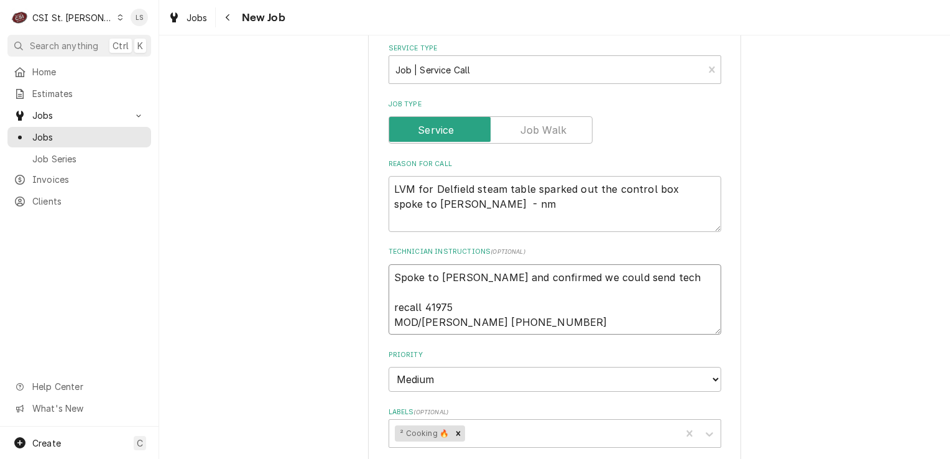
type textarea "x"
type textarea "Spoke to Ken and confirmed we could send tech recall 41975 MOD/Ken 636-467-5185"
type textarea "x"
type textarea "Spoke to Ken and confirmed we could send tech n recall 41975 MOD/Ken 636-467-51…"
type textarea "x"
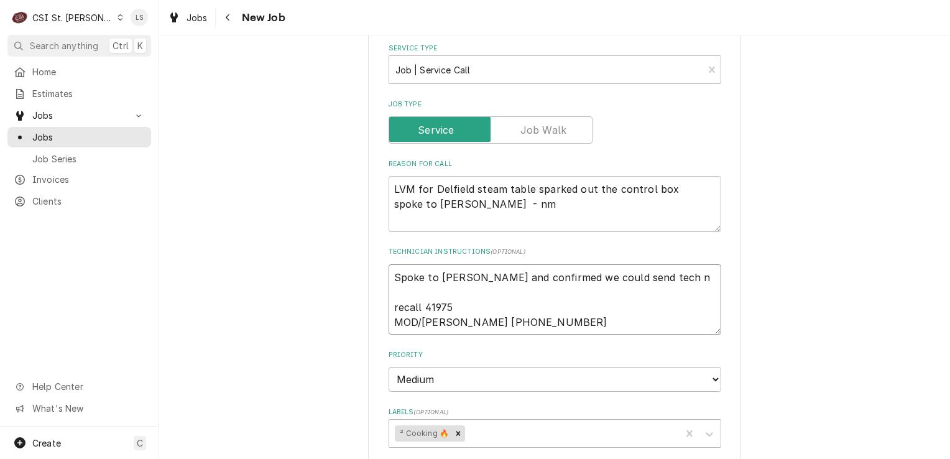
type textarea "Spoke to Ken and confirmed we could send tech no recall 41975 MOD/Ken 636-467-5…"
type textarea "x"
type textarea "Spoke to Ken and confirmed we could send tech now recall 41975 MOD/Ken 636-467-…"
type textarea "x"
type textarea "Spoke to Ken and confirmed we could send tech now - recall 41975 MOD/Ken 636-46…"
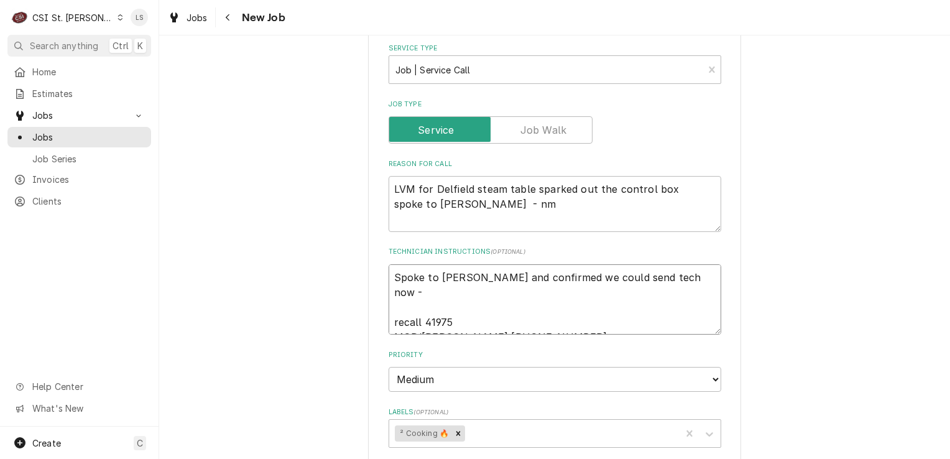
type textarea "x"
type textarea "Spoke to Ken and confirmed we could send tech now - recall 41975 MOD/Ken 636-46…"
type textarea "x"
type textarea "Spoke to Ken and confirmed we could send tech now - 1 recall 41975 MOD/Ken 636-…"
type textarea "x"
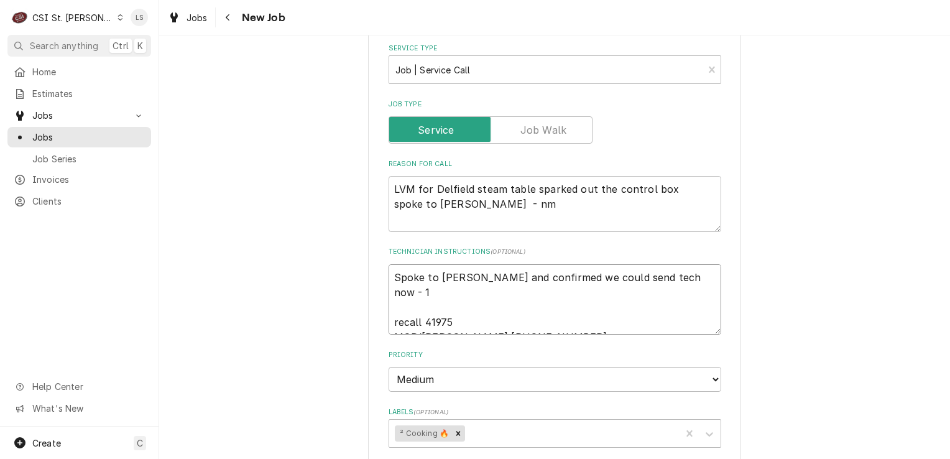
type textarea "Spoke to Ken and confirmed we could send tech now - 10 recall 41975 MOD/Ken 636…"
type textarea "x"
type textarea "Spoke to Ken and confirmed we could send tech now - 10/ recall 41975 MOD/Ken 63…"
type textarea "x"
type textarea "Spoke to Ken and confirmed we could send tech now - 10/1 recall 41975 MOD/Ken 6…"
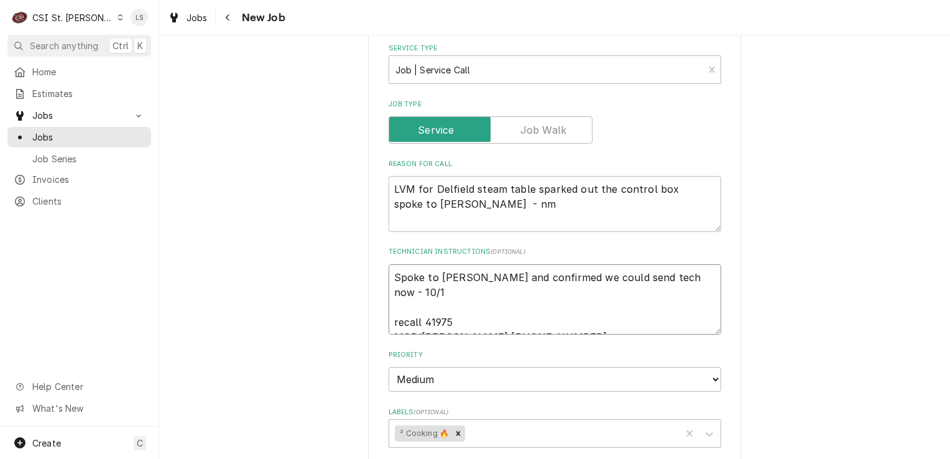
type textarea "x"
type textarea "Spoke to Ken and confirmed we could send tech now - 10/1 recall 41975 MOD/Ken 6…"
type textarea "x"
type textarea "Spoke to Ken and confirmed we could send tech now - 10/1 - recall 41975 MOD/Ken…"
type textarea "x"
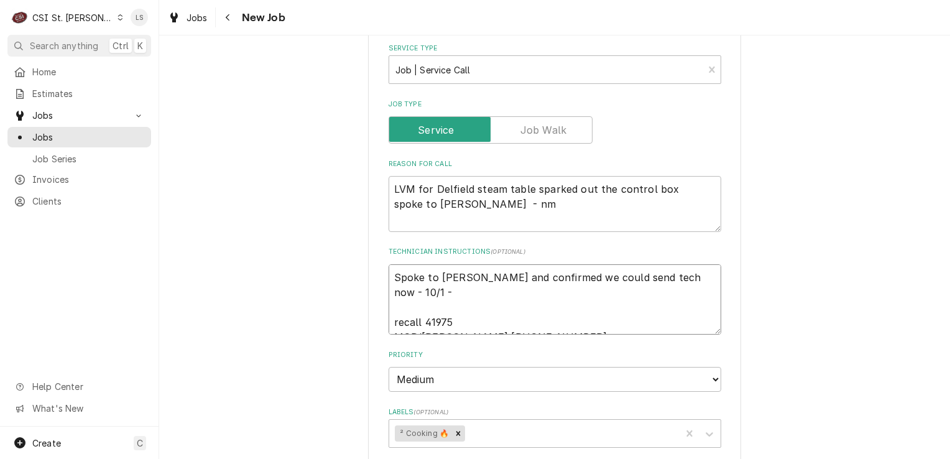
type textarea "Spoke to Ken and confirmed we could send tech now - 10/1 - recall 41975 MOD/Ken…"
type textarea "x"
type textarea "Spoke to Ken and confirmed we could send tech now - 10/1 - L recall 41975 MOD/K…"
type textarea "x"
type textarea "Spoke to Ken and confirmed we could send tech now - 10/1 - LS recall 41975 MOD/…"
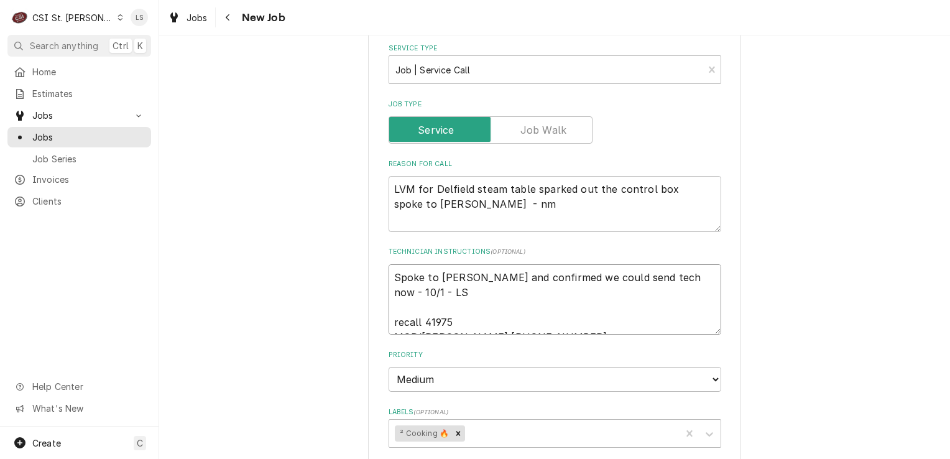
type textarea "x"
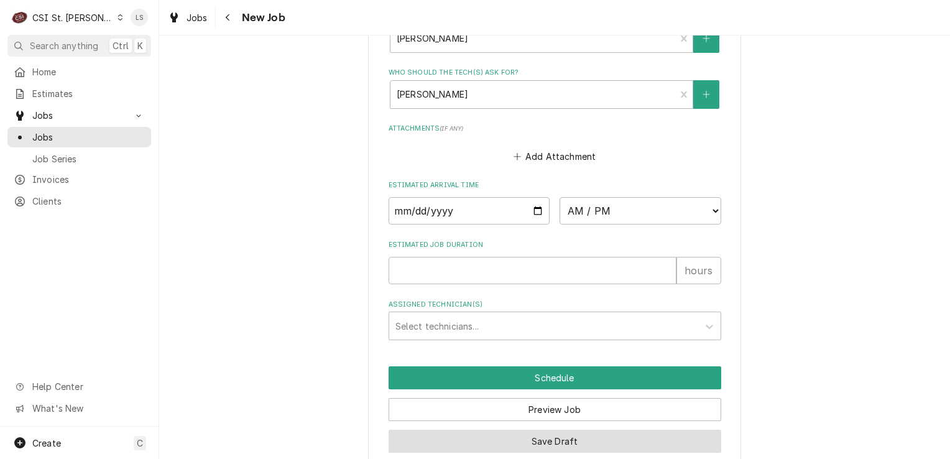
type textarea "Spoke to Ken and confirmed we could send tech now - 10/1 - LS recall 41975 MOD/…"
click at [452, 429] on button "Save Draft" at bounding box center [554, 440] width 332 height 23
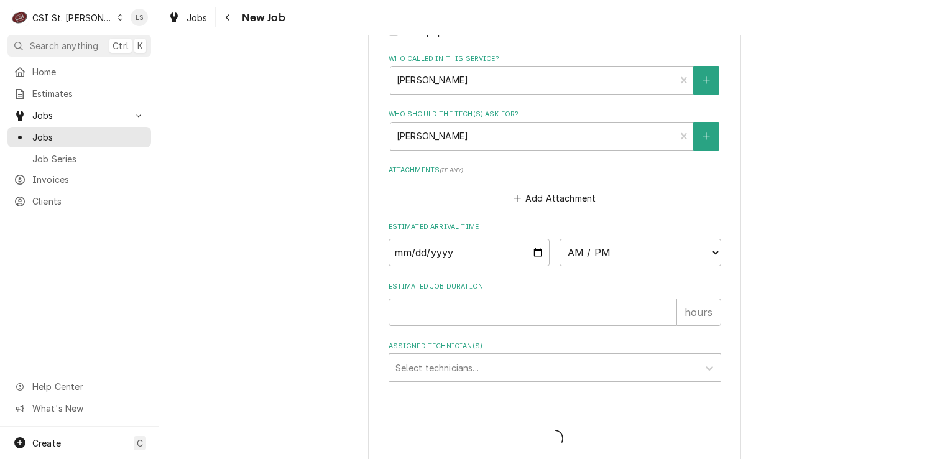
type textarea "x"
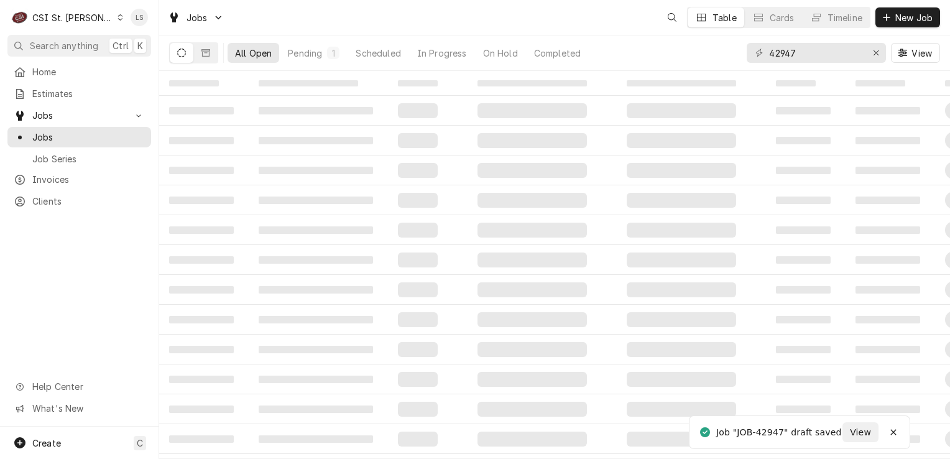
click at [117, 16] on icon "Dynamic Content Wrapper" at bounding box center [120, 17] width 6 height 6
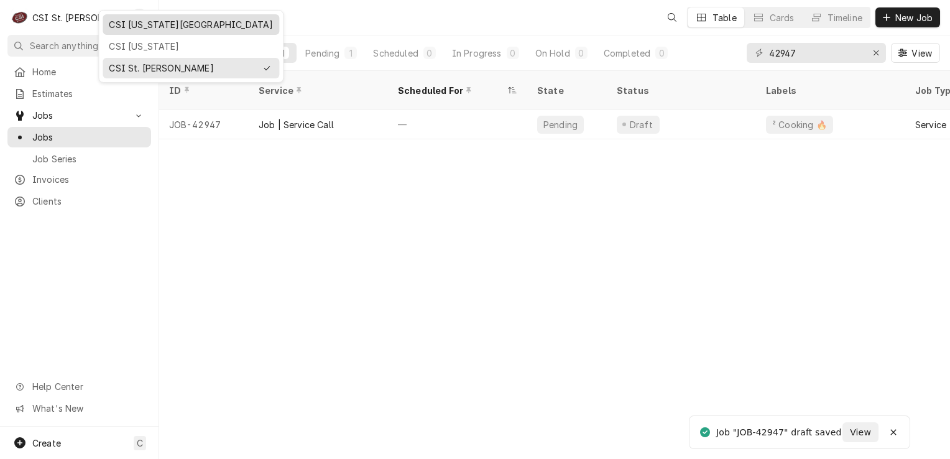
click at [119, 28] on div "CSI [US_STATE][GEOGRAPHIC_DATA]" at bounding box center [191, 24] width 164 height 13
